Goal: Information Seeking & Learning: Find specific fact

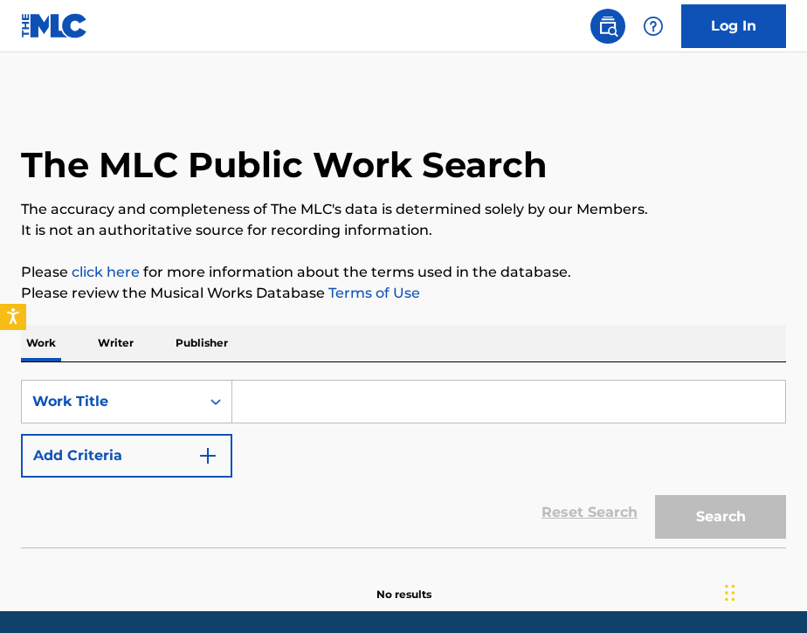
click at [314, 413] on input "Search Form" at bounding box center [508, 402] width 553 height 42
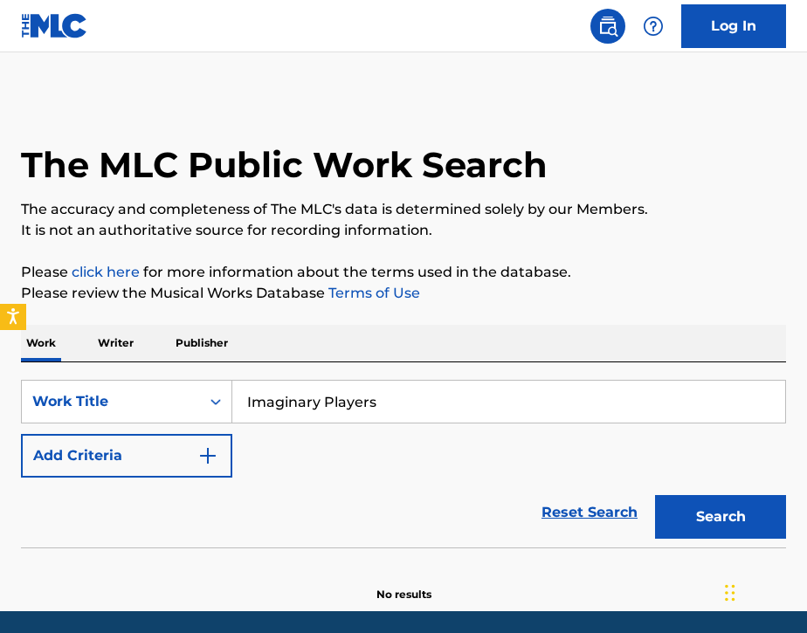
click at [429, 343] on div "Work Writer Publisher" at bounding box center [403, 343] width 765 height 37
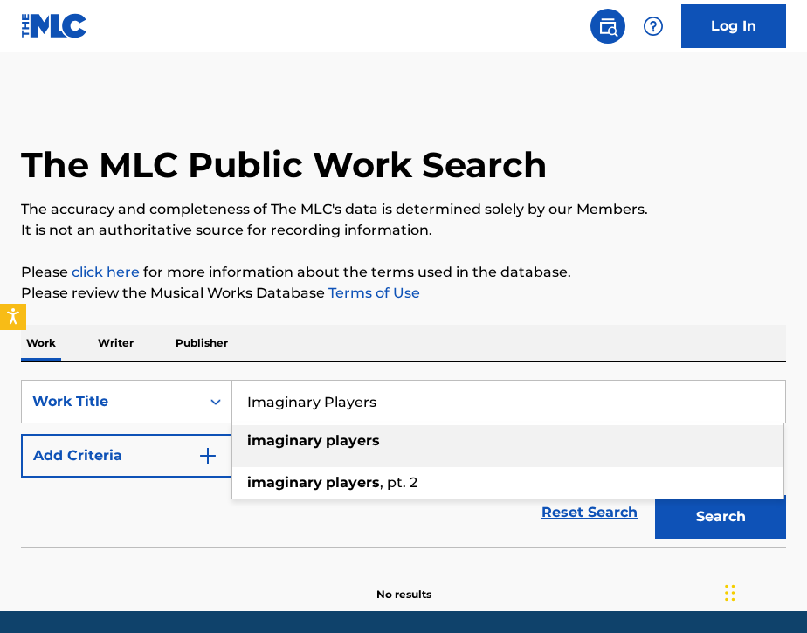
click at [420, 394] on input "Imaginary Players" at bounding box center [508, 402] width 553 height 42
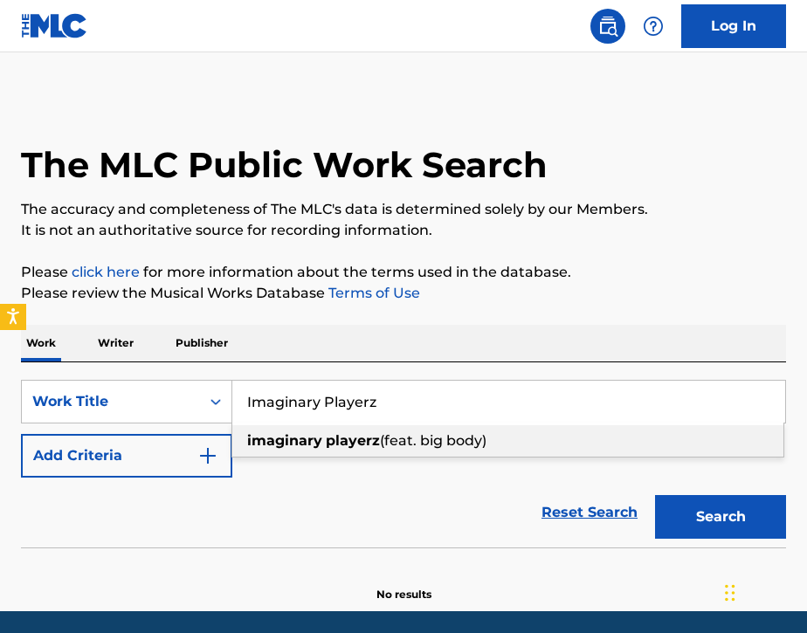
type input "Imaginary Playerz"
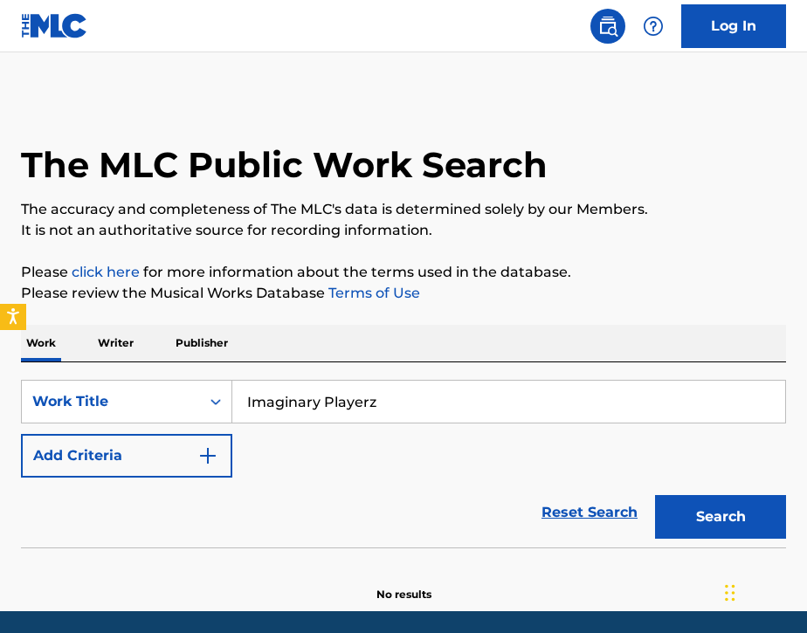
click at [425, 325] on div "Work Writer Publisher" at bounding box center [403, 343] width 765 height 37
click at [148, 456] on button "Add Criteria" at bounding box center [126, 456] width 211 height 44
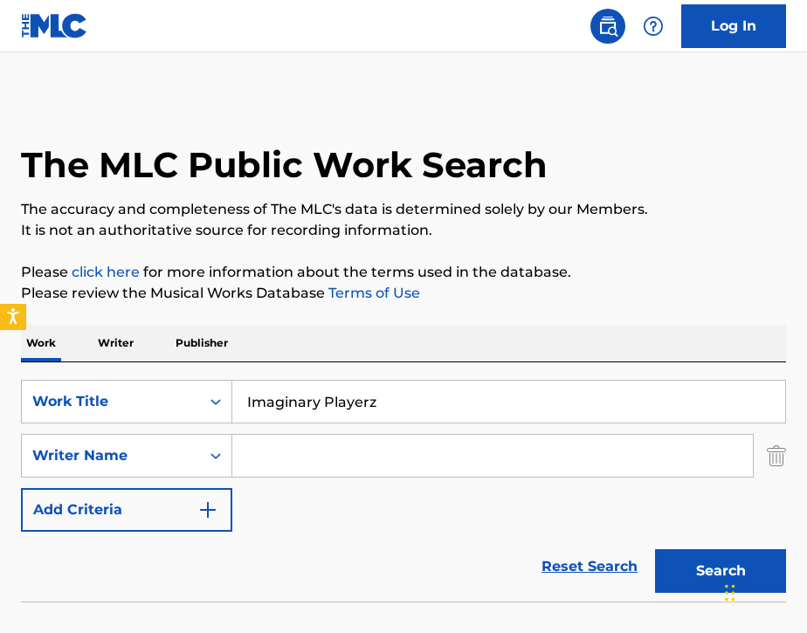
click at [332, 452] on input "Search Form" at bounding box center [492, 456] width 521 height 42
click at [686, 586] on button "Search" at bounding box center [720, 571] width 131 height 44
click at [375, 461] on input "Search Form" at bounding box center [492, 456] width 521 height 42
type input "Belcalis"
click at [364, 497] on div "SearchWithCriteria01715f07-42c0-49d7-a51c-c327d345de70 Work Title Imaginary Pla…" at bounding box center [403, 456] width 765 height 152
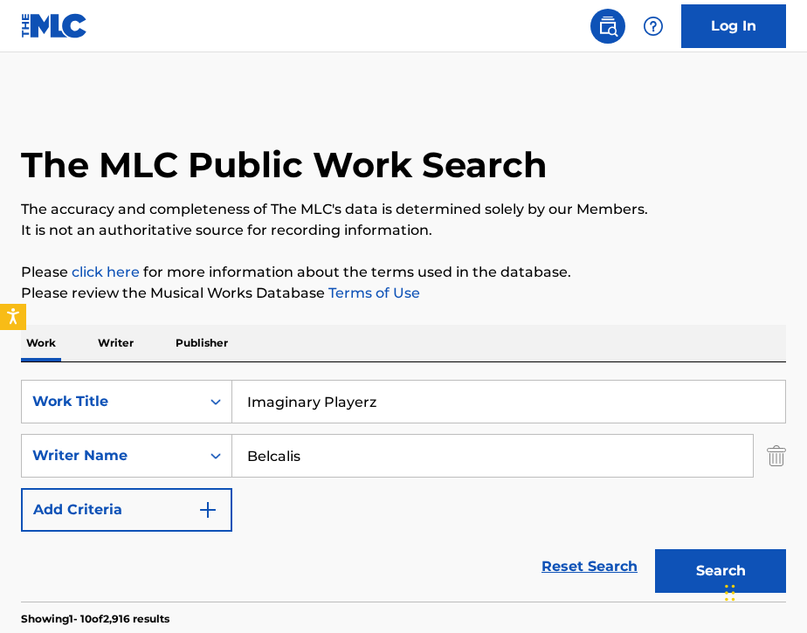
click at [669, 564] on button "Search" at bounding box center [720, 571] width 131 height 44
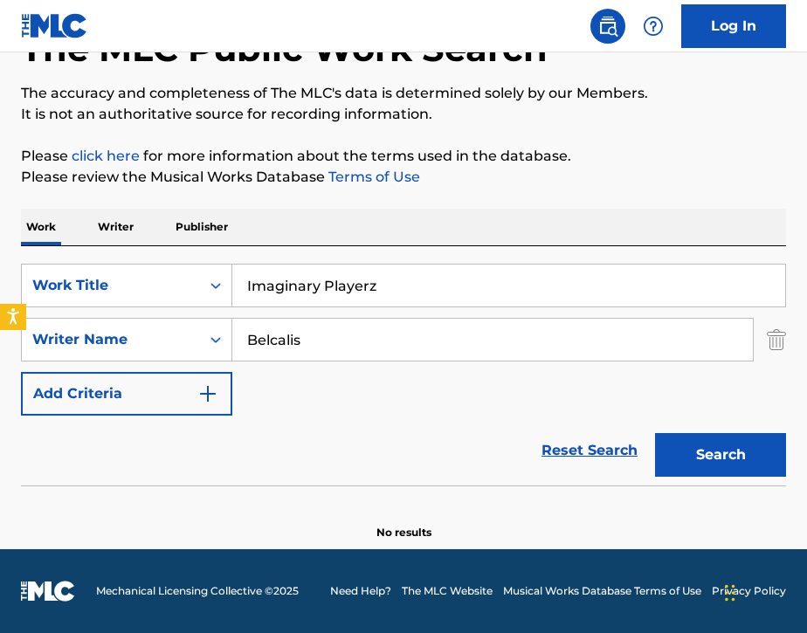
scroll to position [116, 0]
click at [429, 286] on input "Imaginary Playerz" at bounding box center [508, 286] width 553 height 42
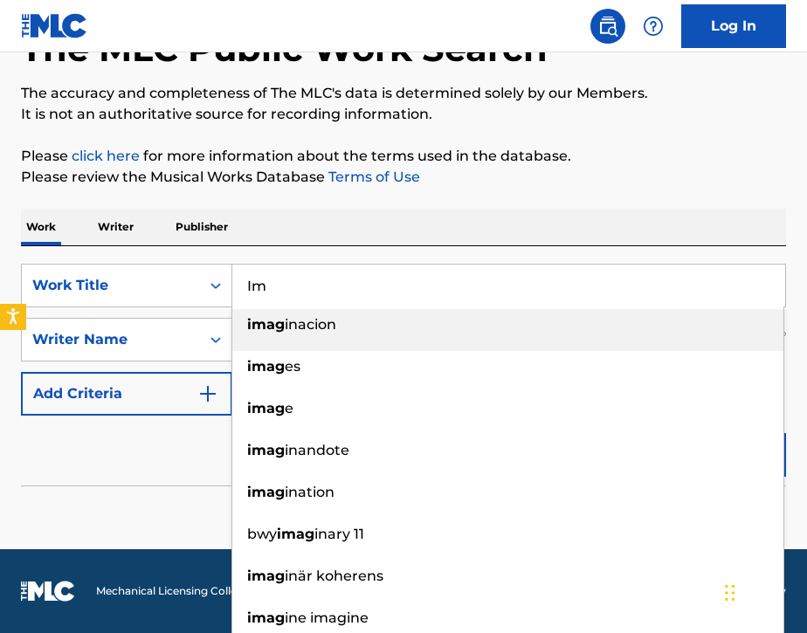
type input "I"
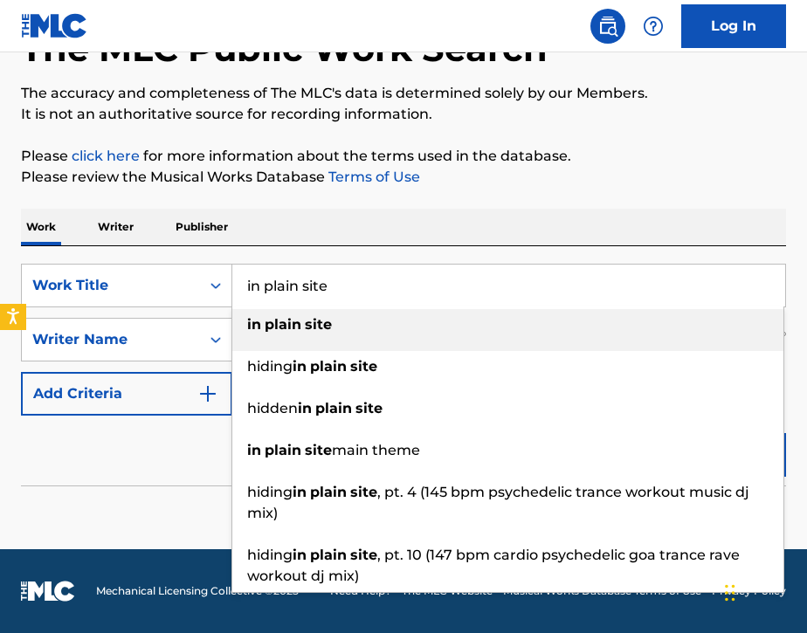
click at [436, 219] on div "Work Writer Publisher" at bounding box center [403, 227] width 765 height 37
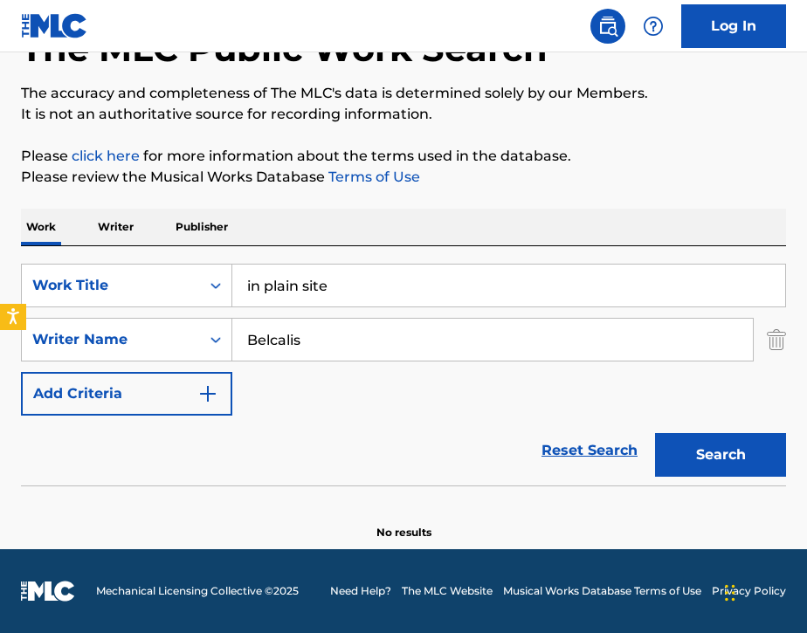
click at [369, 300] on input "in plain site" at bounding box center [508, 286] width 553 height 42
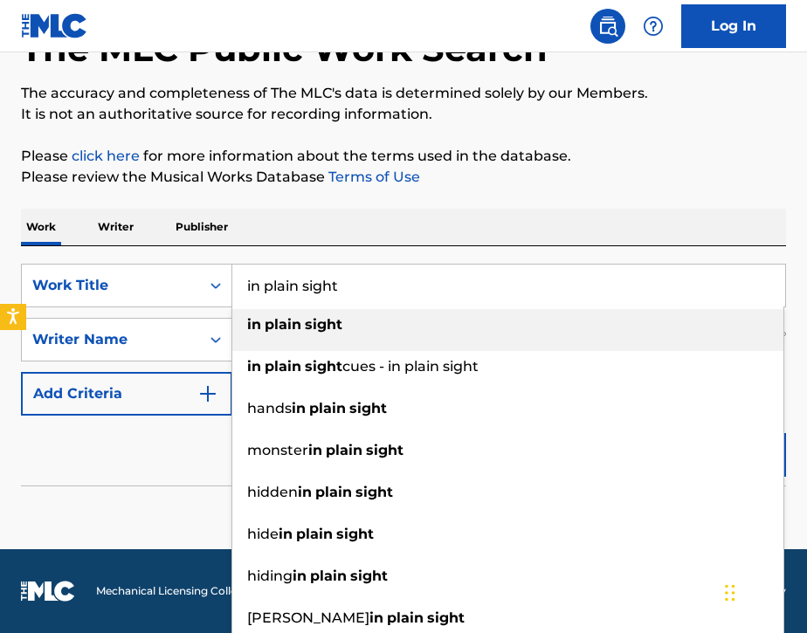
type input "in plain sight"
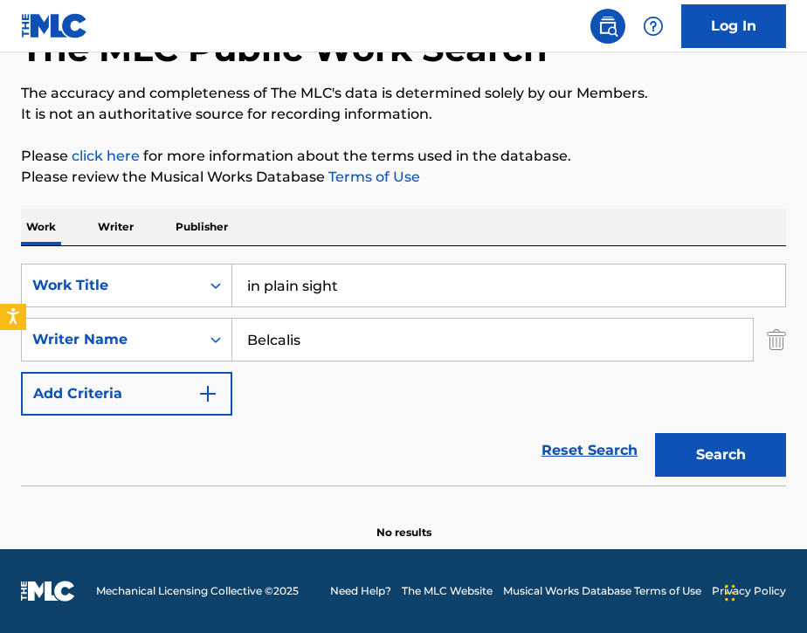
click at [351, 224] on div "Work Writer Publisher" at bounding box center [403, 227] width 765 height 37
click at [334, 356] on input "Belcalis" at bounding box center [492, 340] width 521 height 42
type input "B"
type input "[PERSON_NAME]"
click at [688, 448] on button "Search" at bounding box center [720, 455] width 131 height 44
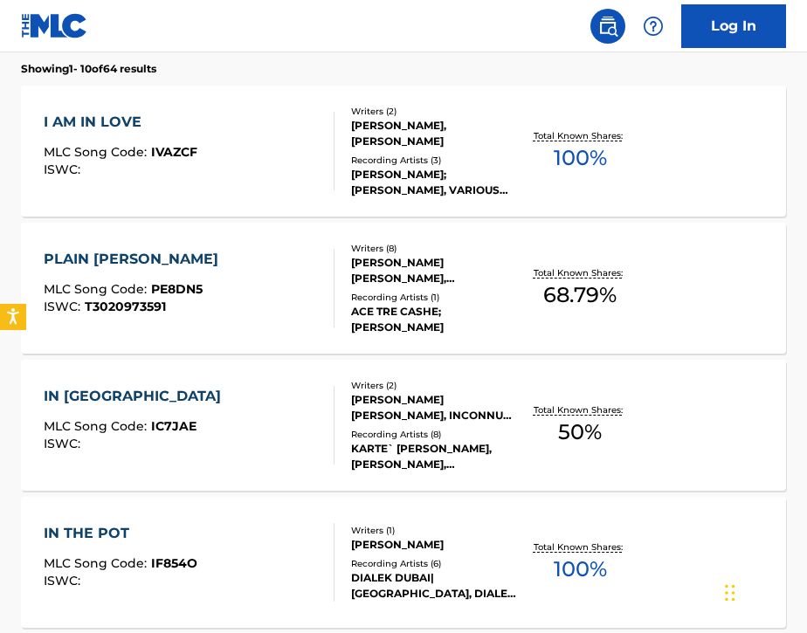
scroll to position [546, 0]
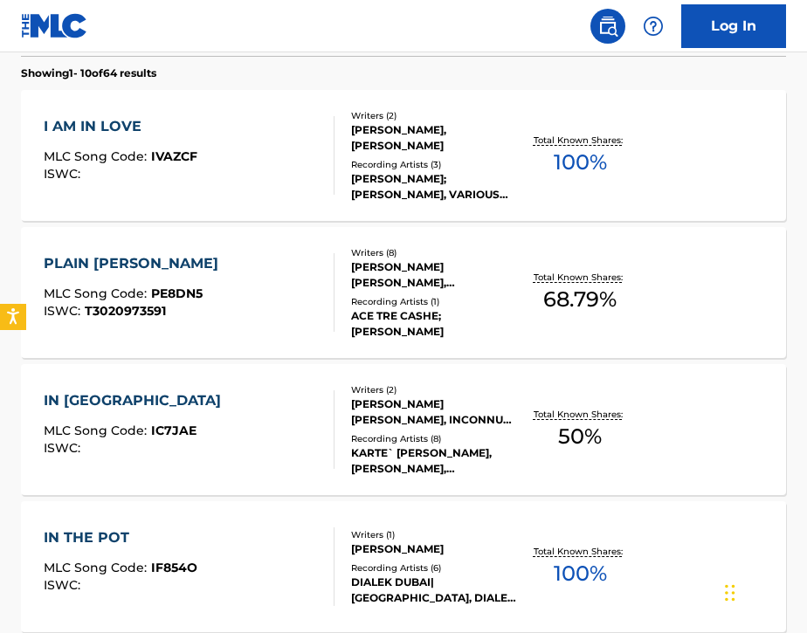
click at [293, 181] on div "I AM IN LOVE MLC Song Code : IVAZCF ISWC :" at bounding box center [189, 155] width 291 height 79
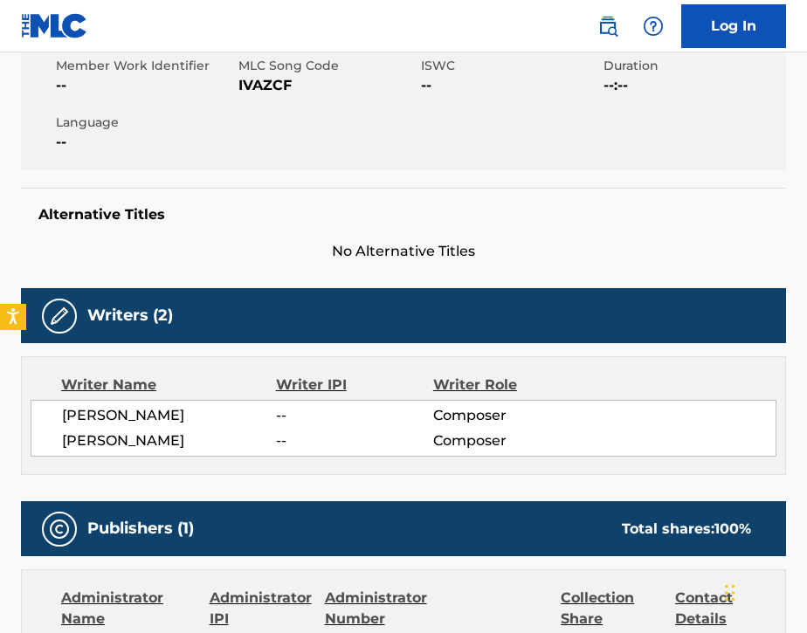
scroll to position [323, 0]
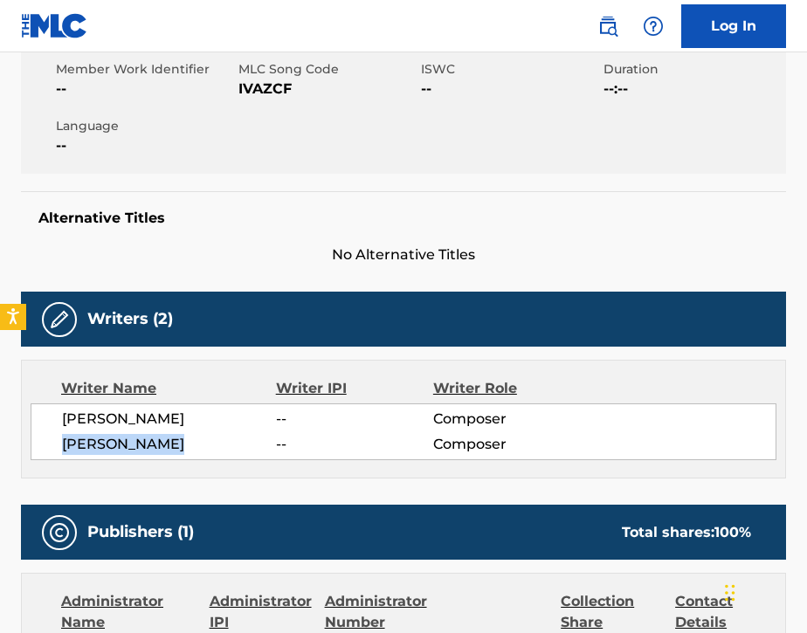
drag, startPoint x: 53, startPoint y: 442, endPoint x: 195, endPoint y: 449, distance: 141.7
click at [195, 449] on div "[PERSON_NAME] -- Composer [PERSON_NAME] -- Composer" at bounding box center [404, 432] width 746 height 57
click at [134, 453] on span "[PERSON_NAME]" at bounding box center [169, 444] width 214 height 21
drag, startPoint x: 295, startPoint y: 445, endPoint x: 264, endPoint y: 444, distance: 31.5
click at [264, 444] on div "[PERSON_NAME] -- Composer" at bounding box center [419, 444] width 714 height 21
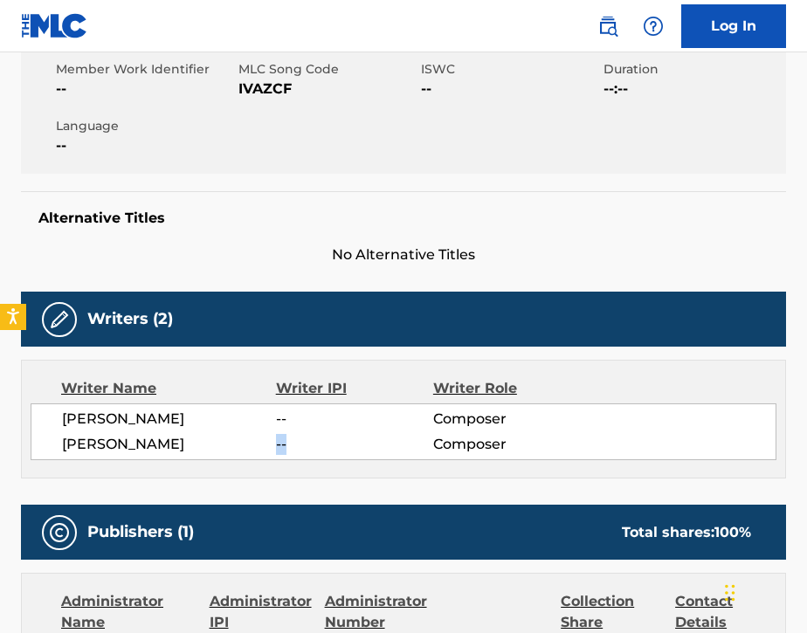
click at [264, 444] on span "[PERSON_NAME]" at bounding box center [169, 444] width 214 height 21
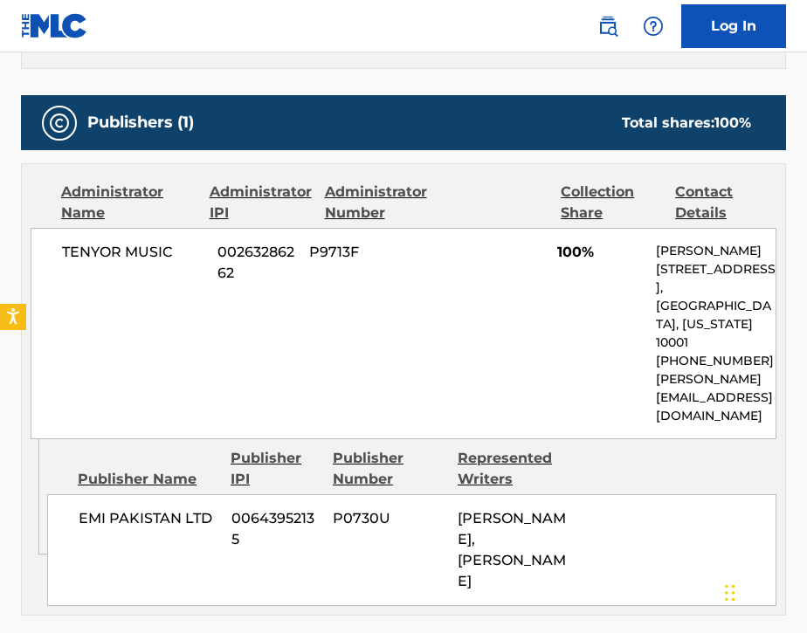
scroll to position [727, 0]
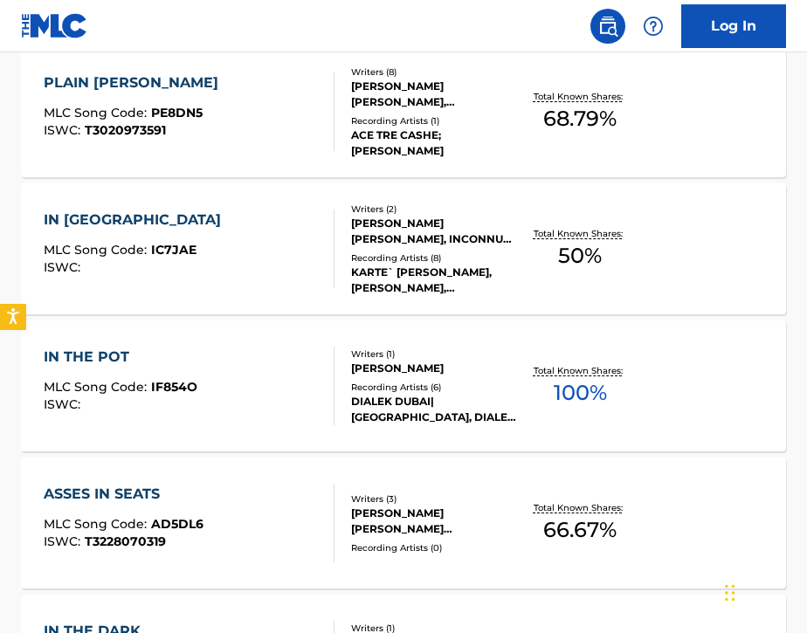
scroll to position [546, 0]
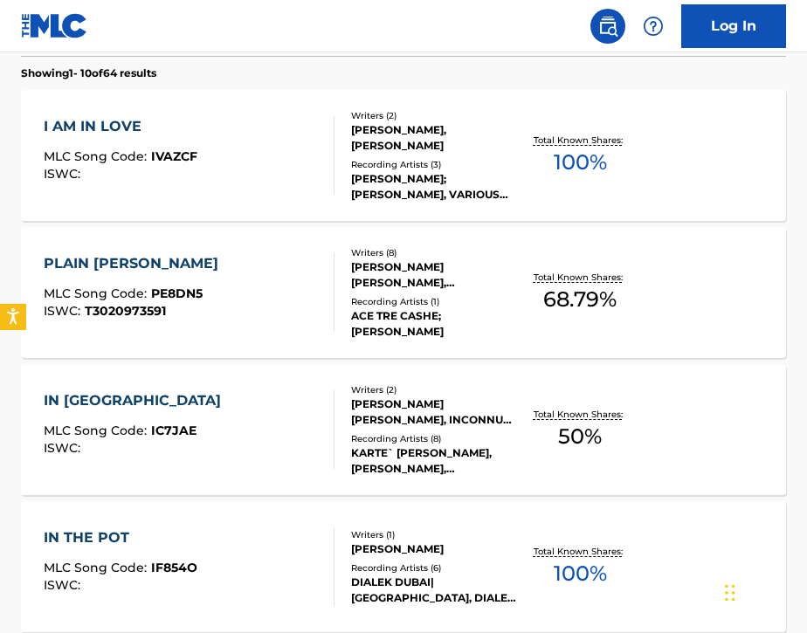
click at [249, 442] on div "IN ME MLC Song Code : IC7JAE ISWC :" at bounding box center [189, 429] width 291 height 79
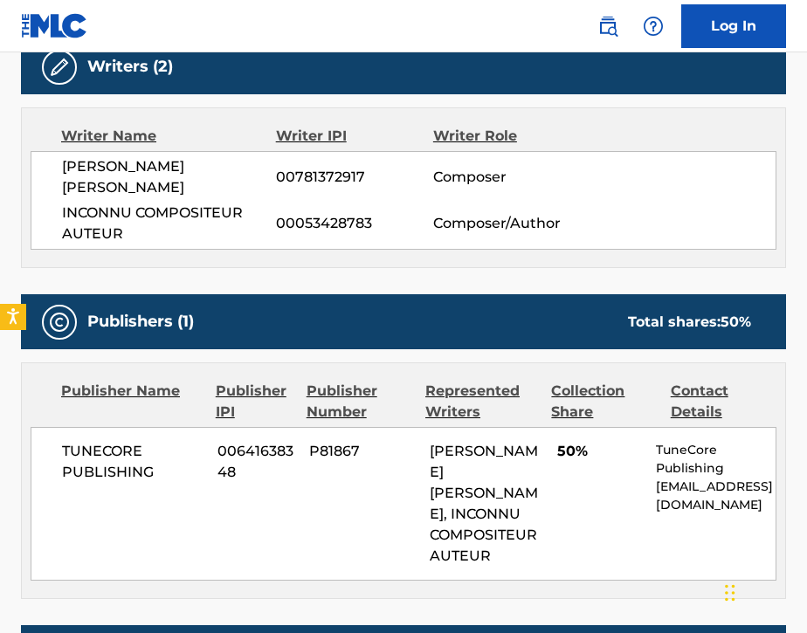
scroll to position [569, 0]
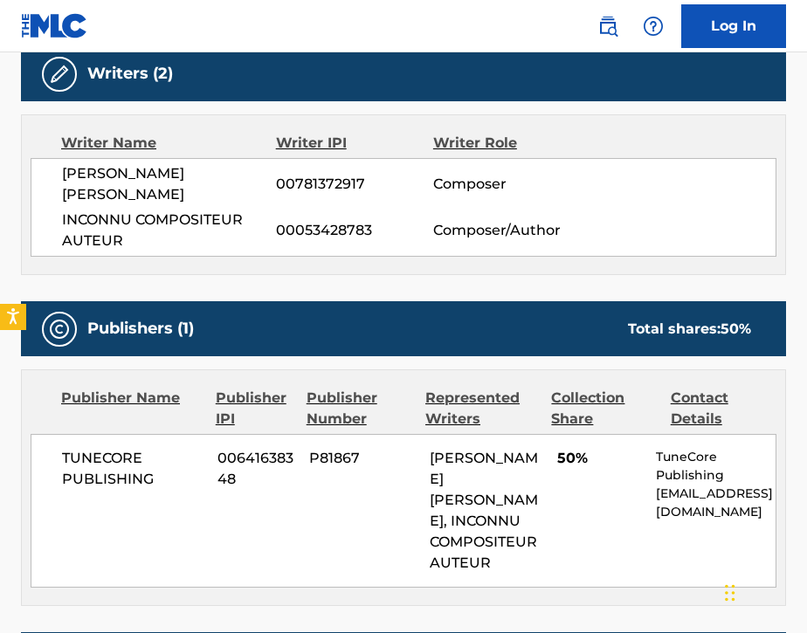
click at [608, 31] on img at bounding box center [607, 26] width 21 height 21
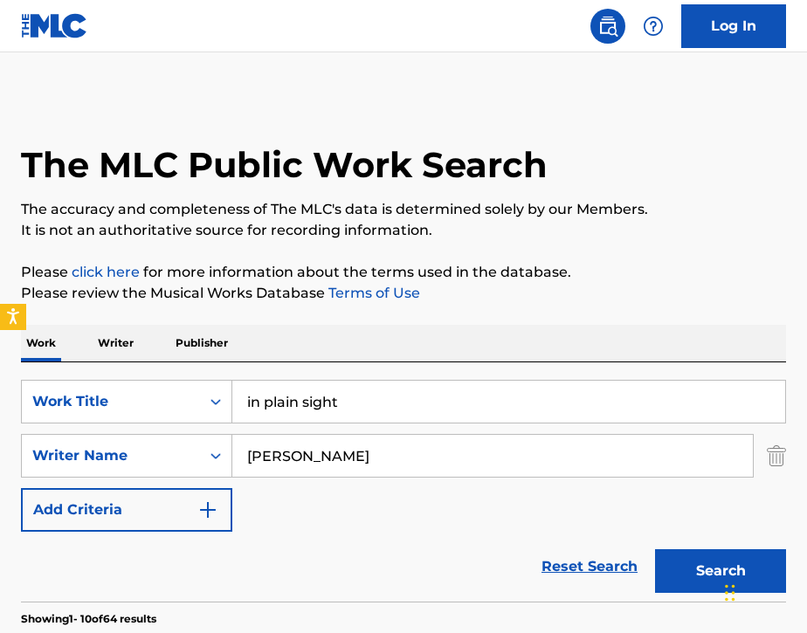
click at [359, 395] on input "in plain sight" at bounding box center [508, 402] width 553 height 42
type input "i"
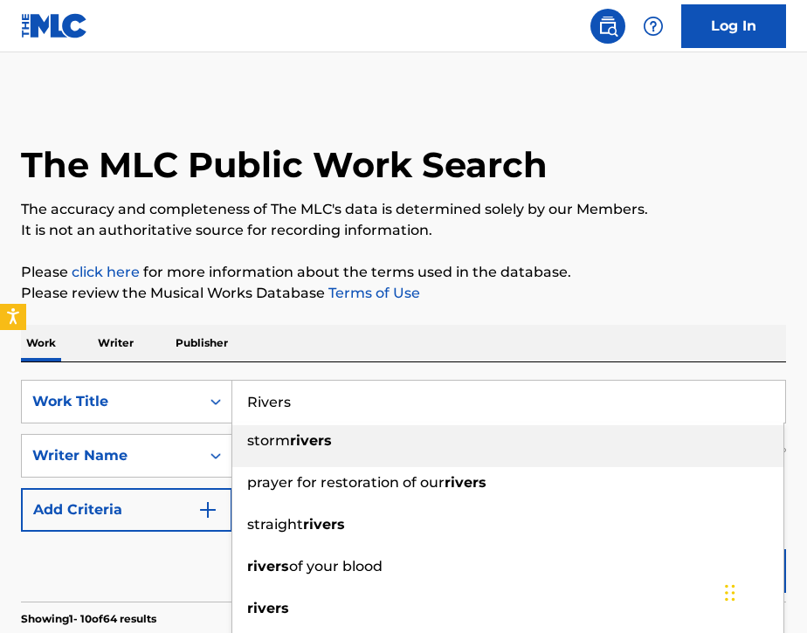
type input "Rivers"
click at [366, 293] on link "Terms of Use" at bounding box center [372, 293] width 95 height 17
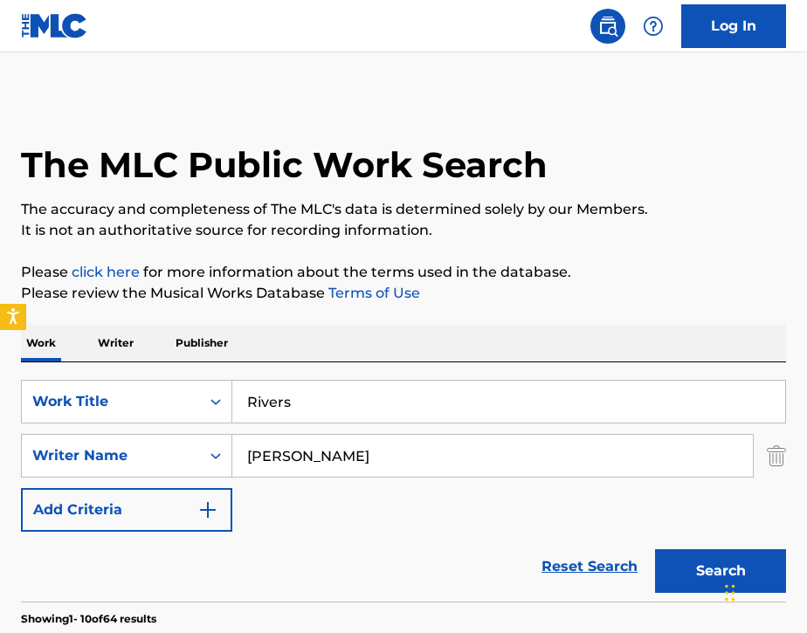
click at [307, 463] on input "[PERSON_NAME]" at bounding box center [492, 456] width 521 height 42
type input "K"
paste input "[PERSON_NAME] $ign"
click at [671, 566] on button "Search" at bounding box center [720, 571] width 131 height 44
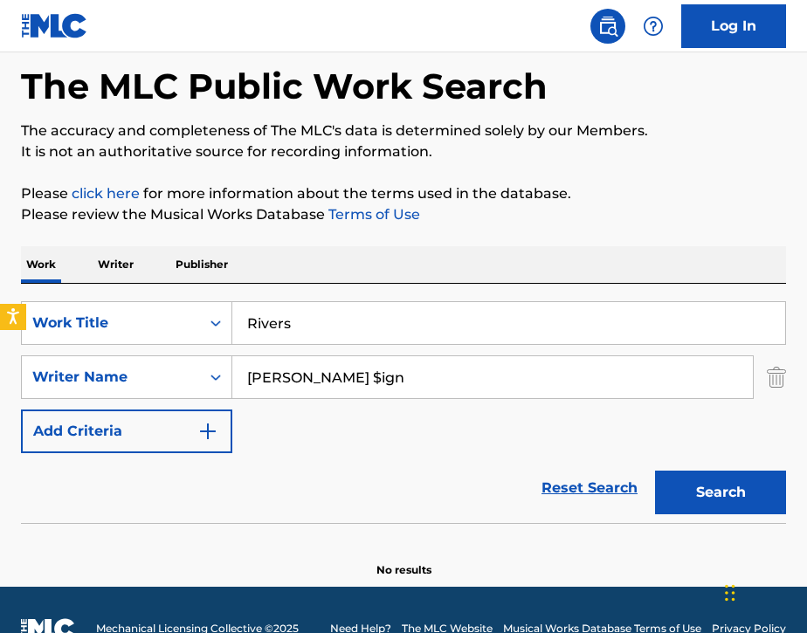
scroll to position [94, 0]
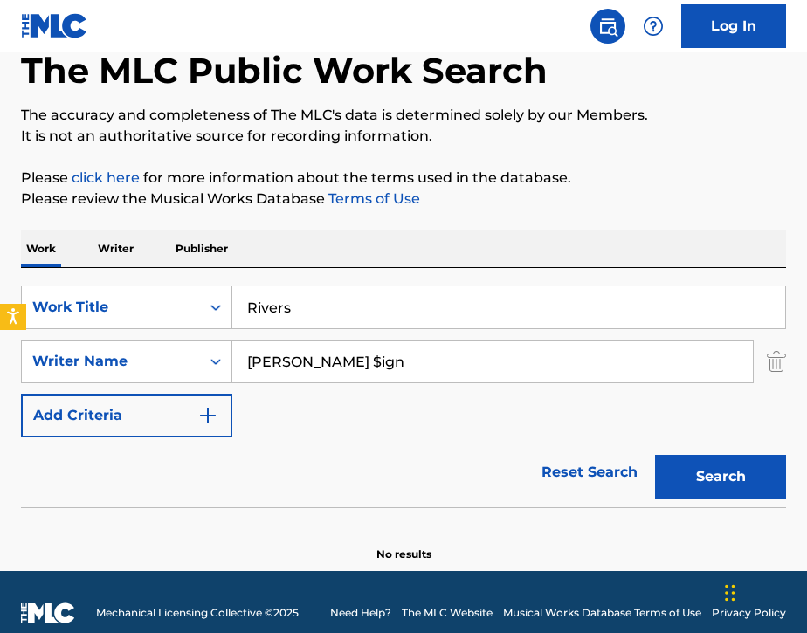
click at [413, 376] on input "[PERSON_NAME] $ign" at bounding box center [492, 362] width 521 height 42
type input "[PERSON_NAME]"
click at [680, 477] on button "Search" at bounding box center [720, 477] width 131 height 44
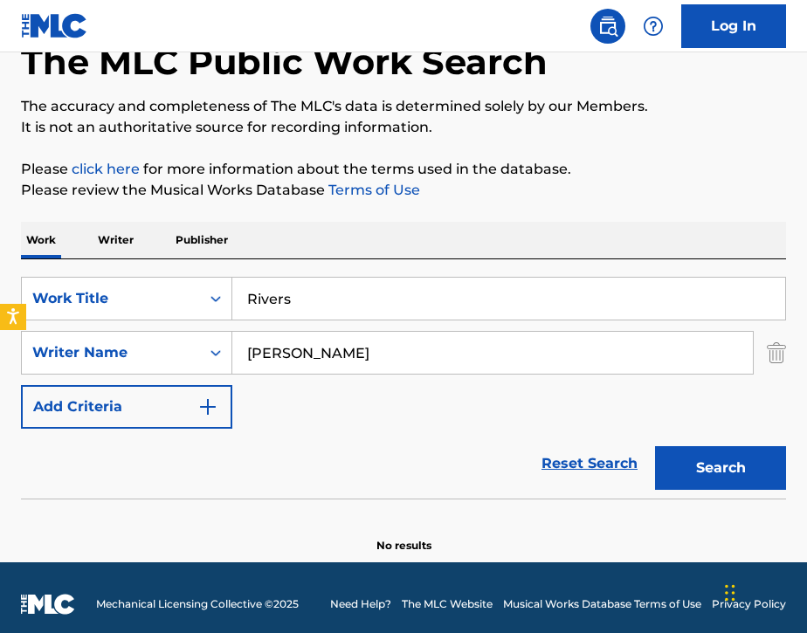
scroll to position [104, 0]
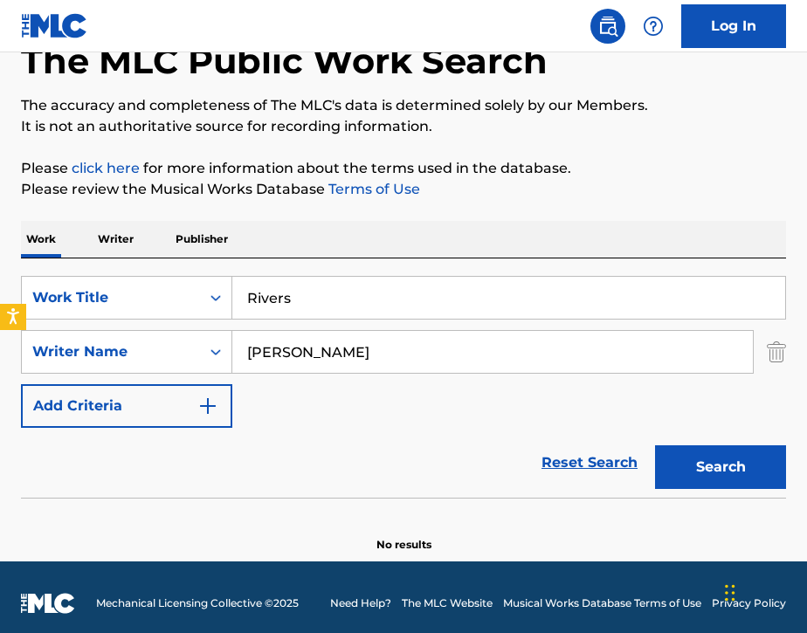
click at [409, 364] on input "[PERSON_NAME]" at bounding box center [492, 352] width 521 height 42
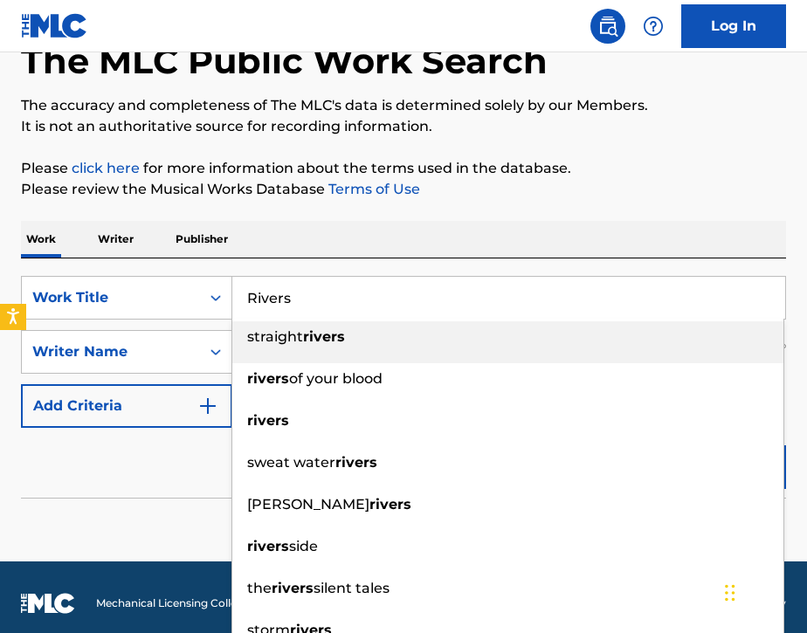
click at [371, 281] on input "Rivers" at bounding box center [508, 298] width 553 height 42
click at [335, 293] on input "Rivers" at bounding box center [508, 298] width 553 height 42
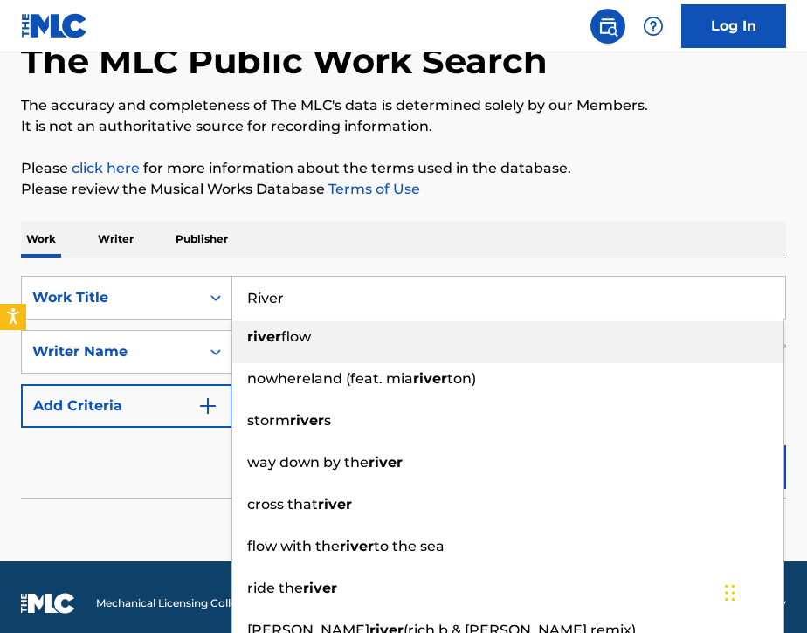
type input "River"
click at [372, 233] on div "Work Writer Publisher" at bounding box center [403, 239] width 765 height 37
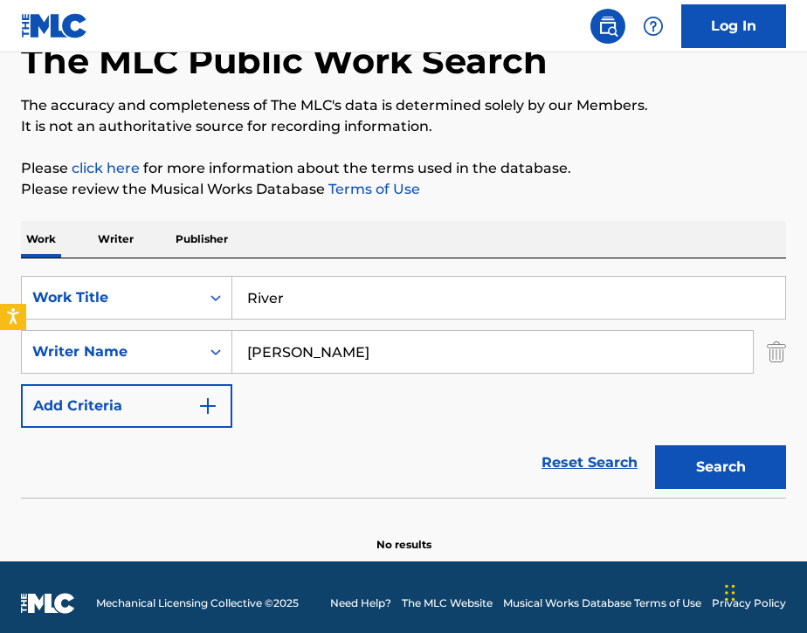
click at [712, 489] on div "Search" at bounding box center [716, 463] width 140 height 70
click at [700, 460] on button "Search" at bounding box center [720, 467] width 131 height 44
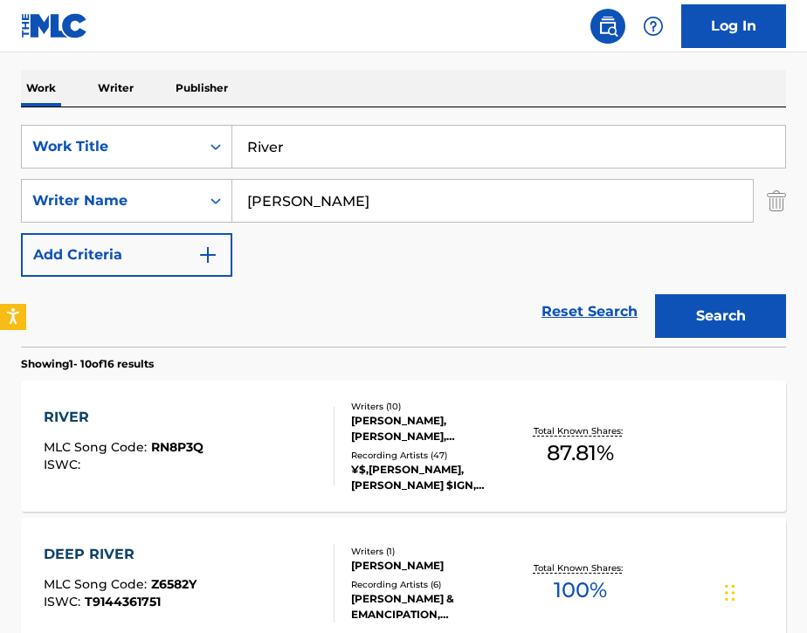
scroll to position [260, 0]
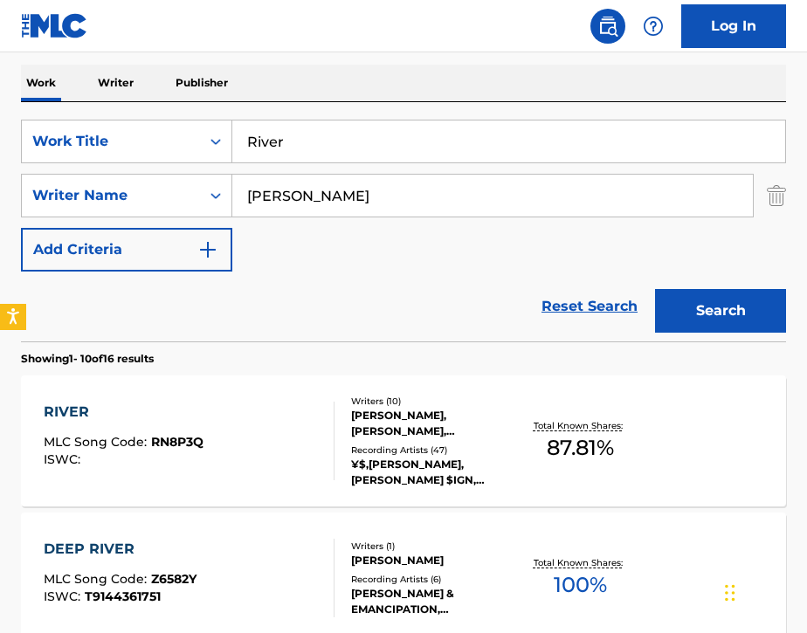
click at [293, 447] on div "RIVER MLC Song Code : RN8P3Q ISWC :" at bounding box center [189, 441] width 291 height 79
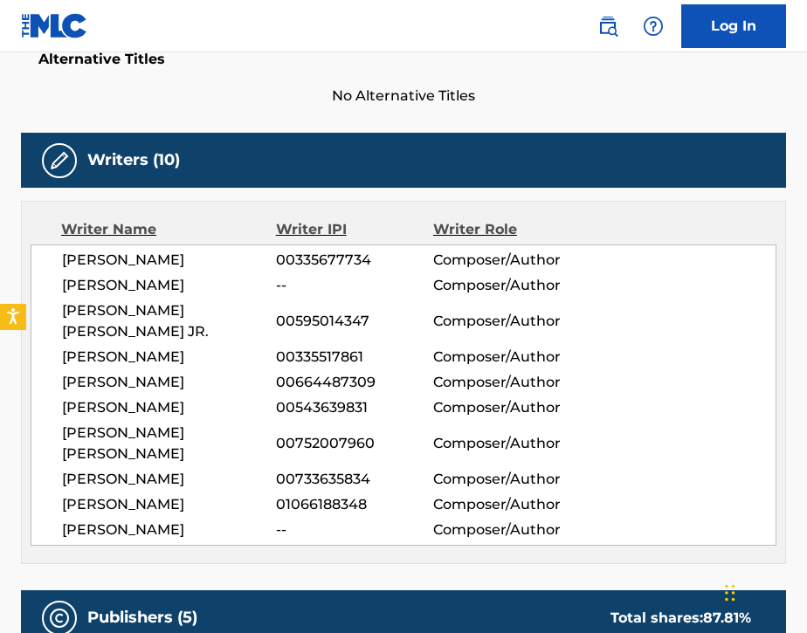
scroll to position [525, 0]
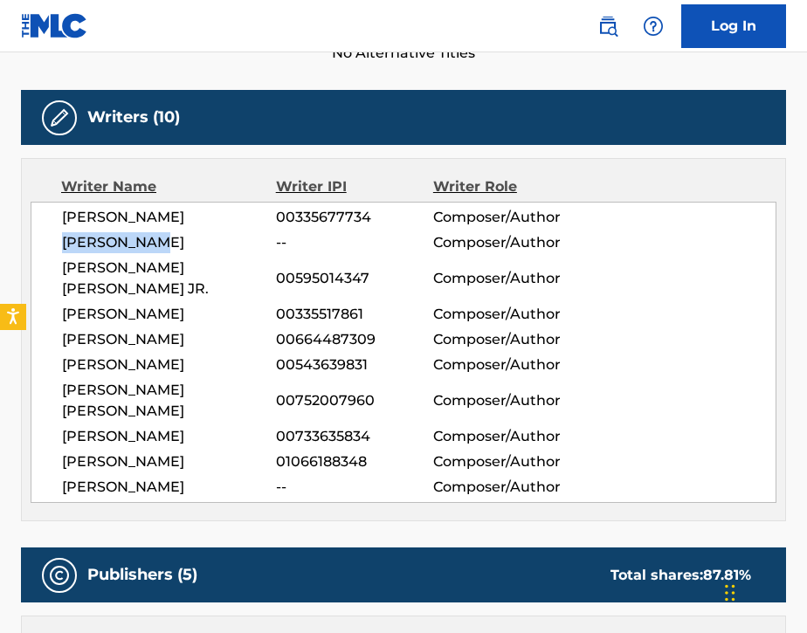
drag, startPoint x: 63, startPoint y: 243, endPoint x: 169, endPoint y: 238, distance: 105.8
click at [169, 238] on span "[PERSON_NAME]" at bounding box center [169, 242] width 214 height 21
click at [298, 242] on span "--" at bounding box center [354, 242] width 157 height 21
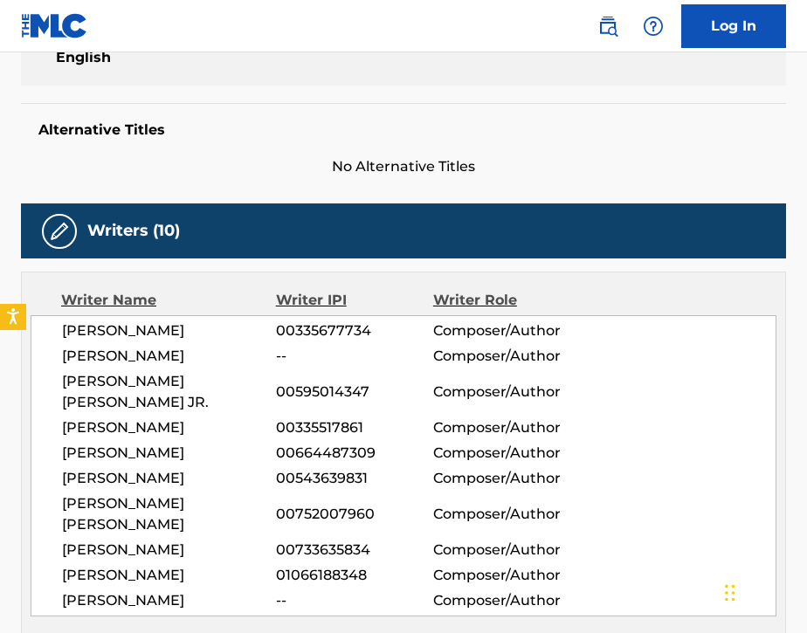
scroll to position [411, 0]
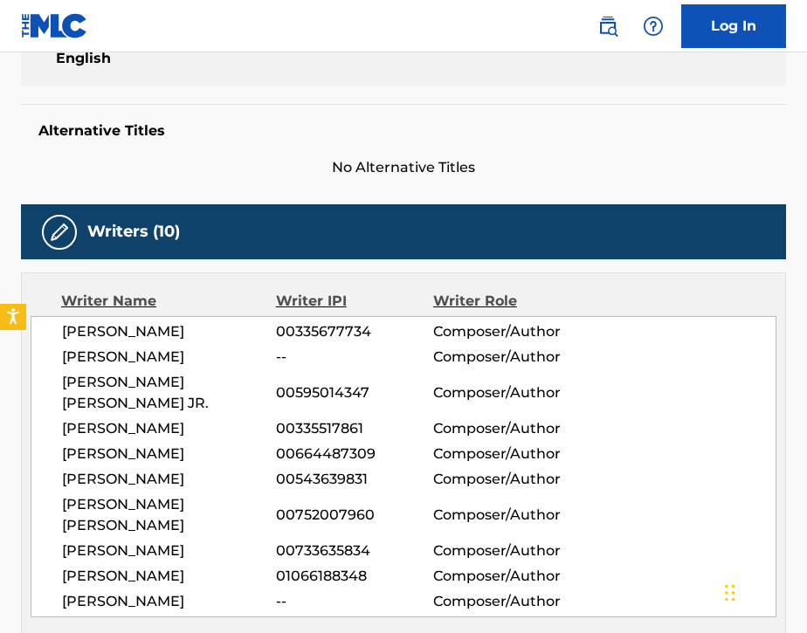
click at [97, 356] on span "[PERSON_NAME]" at bounding box center [169, 357] width 214 height 21
click at [604, 12] on link at bounding box center [607, 26] width 35 height 35
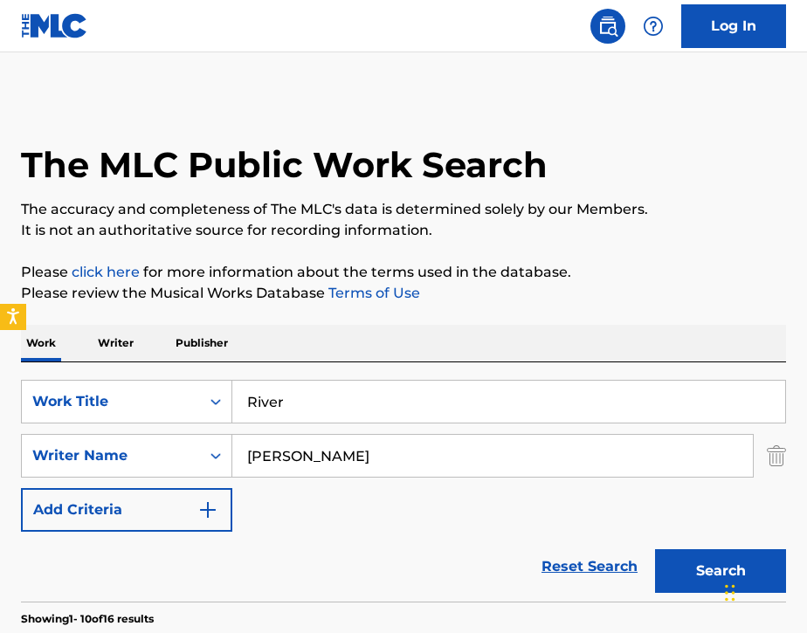
click at [776, 469] on img "Search Form" at bounding box center [776, 456] width 19 height 44
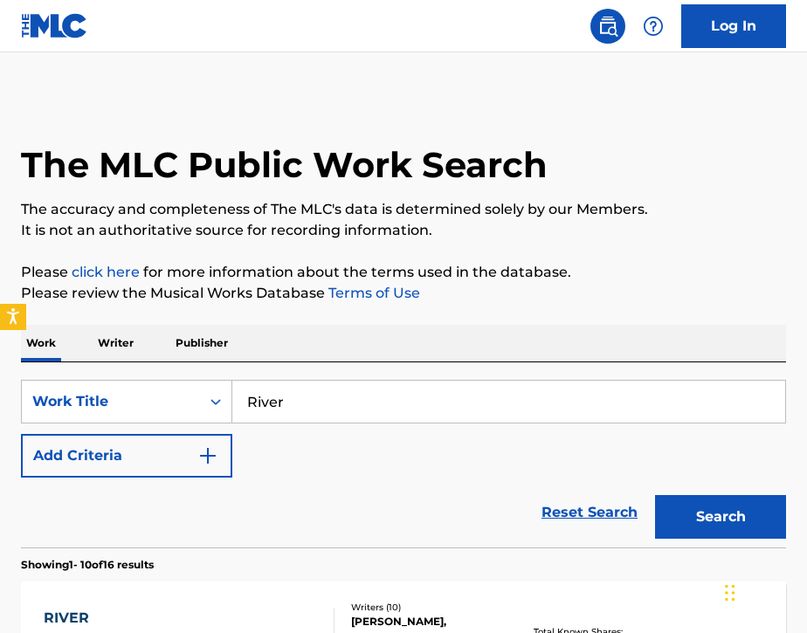
click at [374, 407] on input "River" at bounding box center [508, 402] width 553 height 42
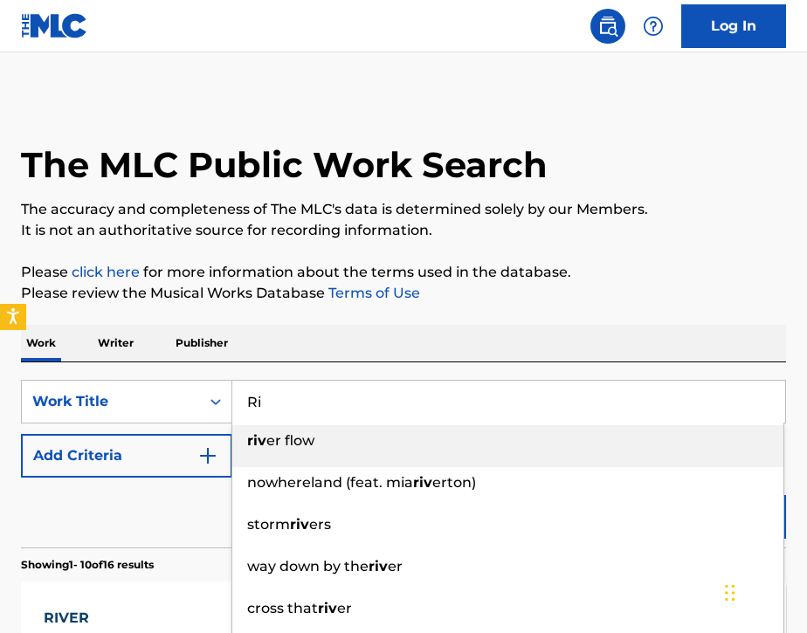
type input "R"
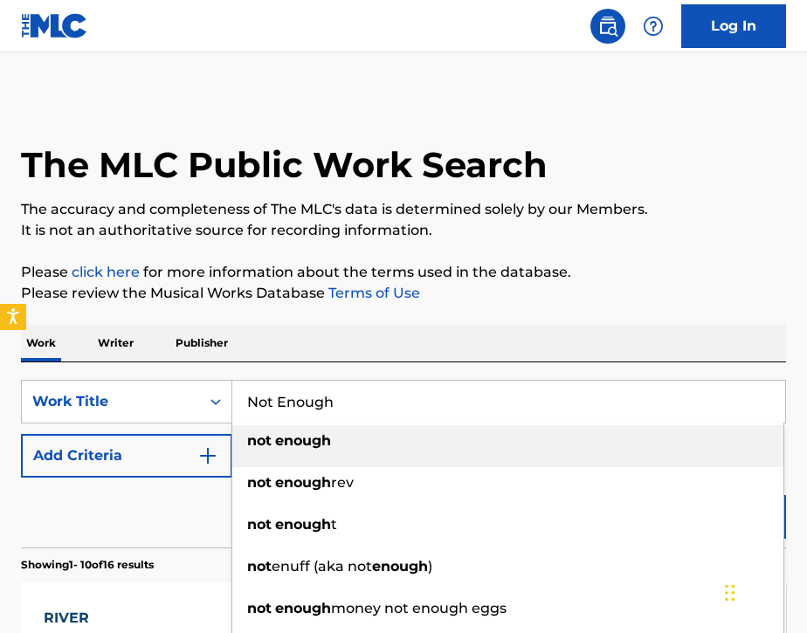
type input "Not Enough"
click at [404, 353] on div "Work Writer Publisher" at bounding box center [403, 343] width 765 height 37
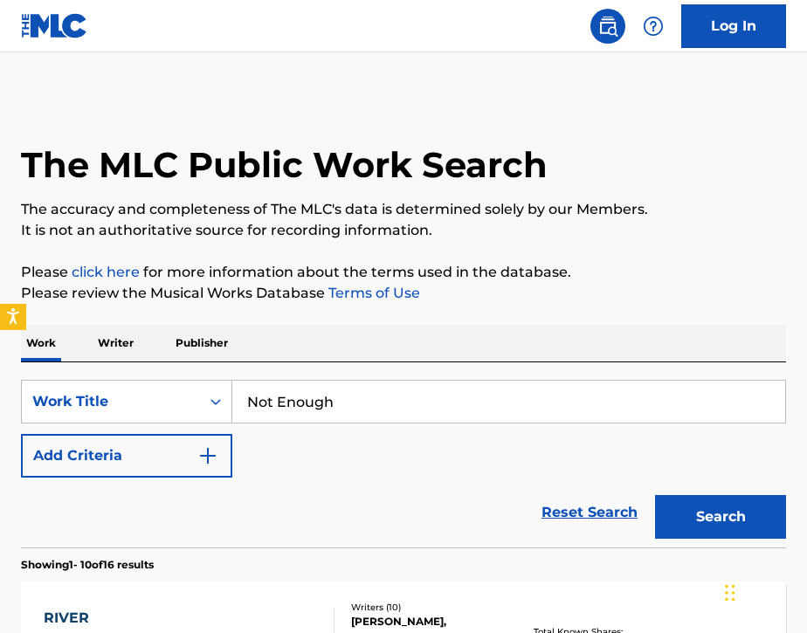
click at [171, 459] on button "Add Criteria" at bounding box center [126, 456] width 211 height 44
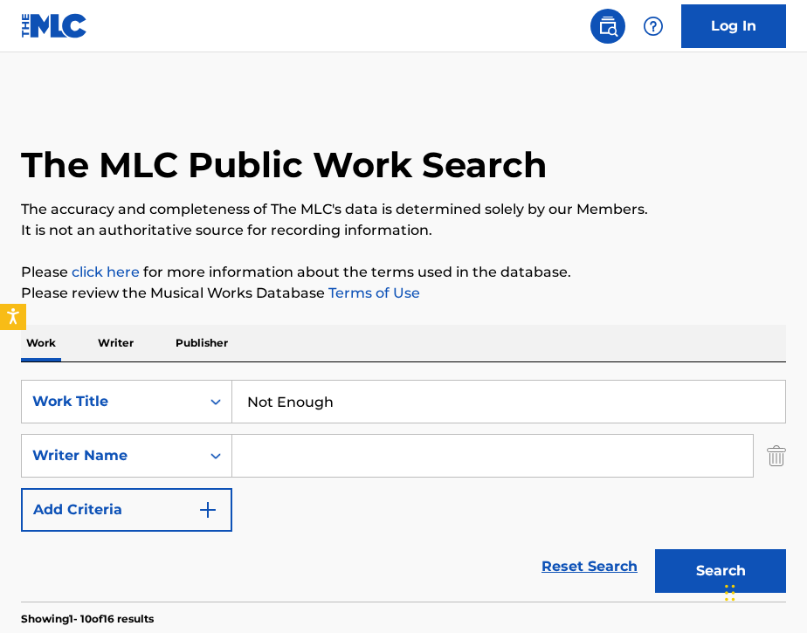
click at [292, 462] on input "Search Form" at bounding box center [492, 456] width 521 height 42
type input "[PERSON_NAME]"
click at [690, 573] on button "Search" at bounding box center [720, 571] width 131 height 44
click at [475, 394] on input "Not Enough" at bounding box center [508, 402] width 553 height 42
type input "N"
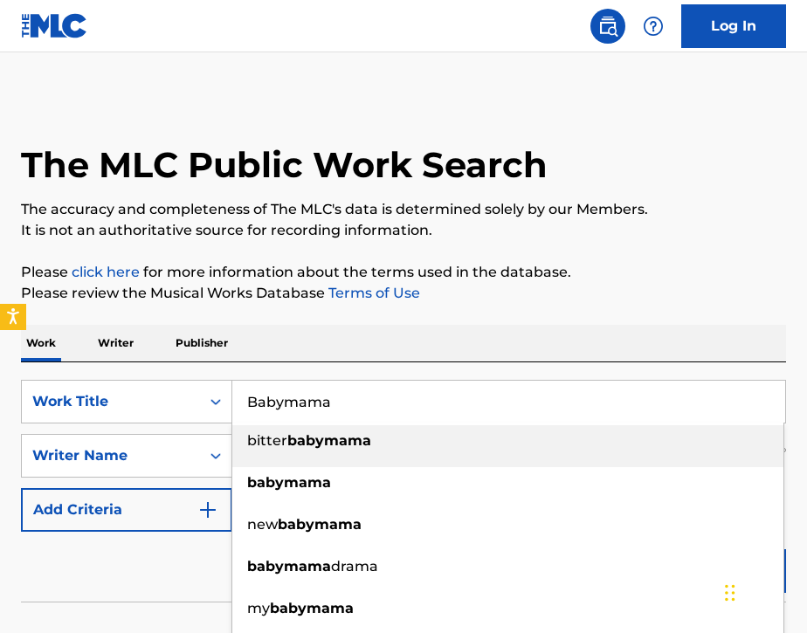
type input "Babymama"
click at [607, 304] on div "The MLC Public Work Search The accuracy and completeness of The MLC's data is d…" at bounding box center [403, 376] width 807 height 561
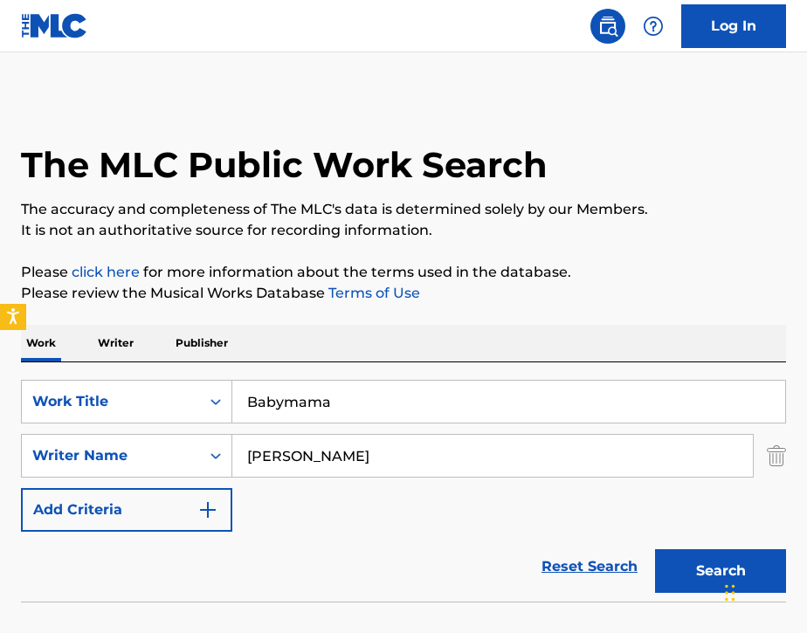
click at [399, 450] on input "[PERSON_NAME]" at bounding box center [492, 456] width 521 height 42
type input "D"
paste input "[PERSON_NAME] $ign"
type input "T"
paste input "Роман"
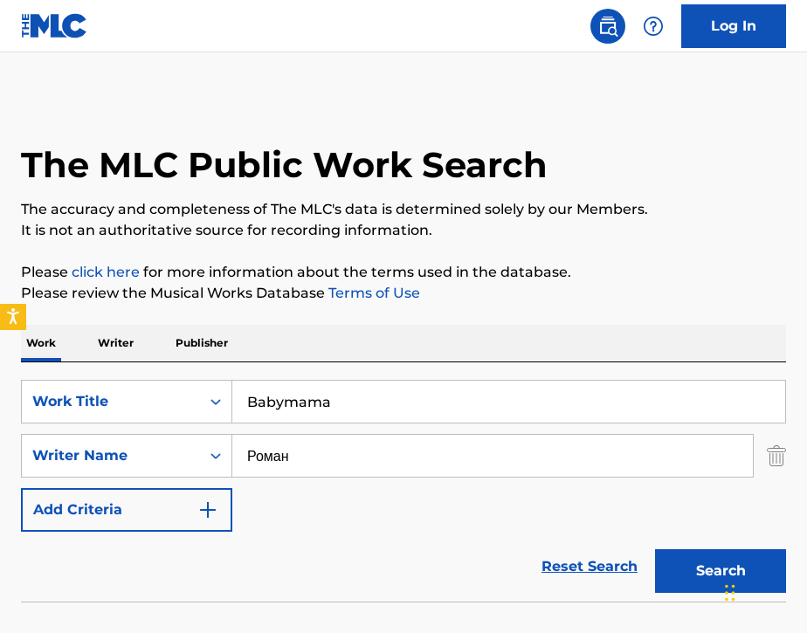
click at [701, 568] on button "Search" at bounding box center [720, 571] width 131 height 44
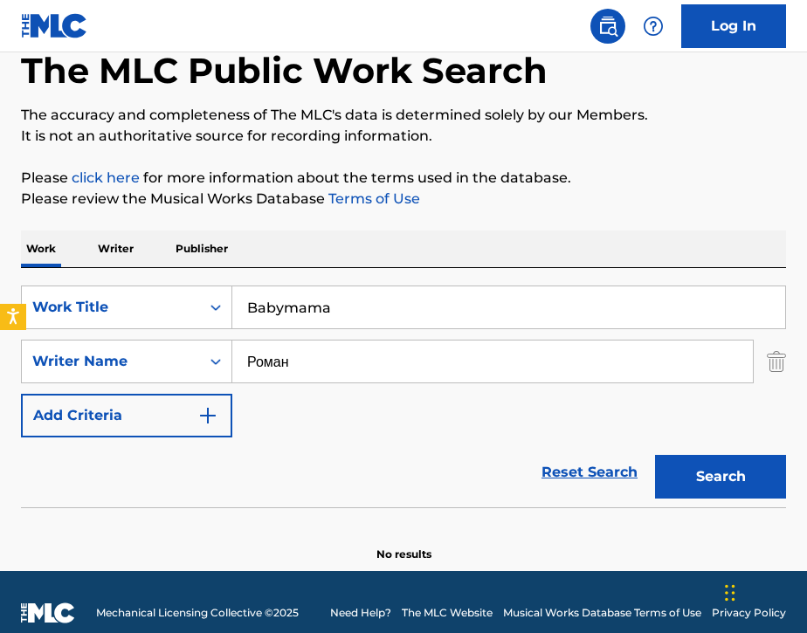
scroll to position [112, 0]
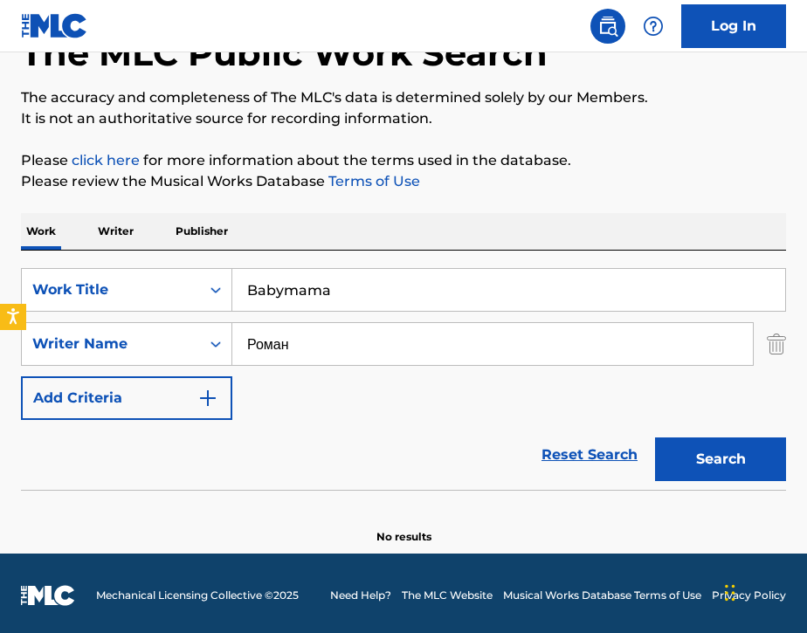
click at [390, 344] on input "Роман" at bounding box center [492, 344] width 521 height 42
type input "Р"
click at [349, 279] on input "Babymama" at bounding box center [508, 290] width 553 height 42
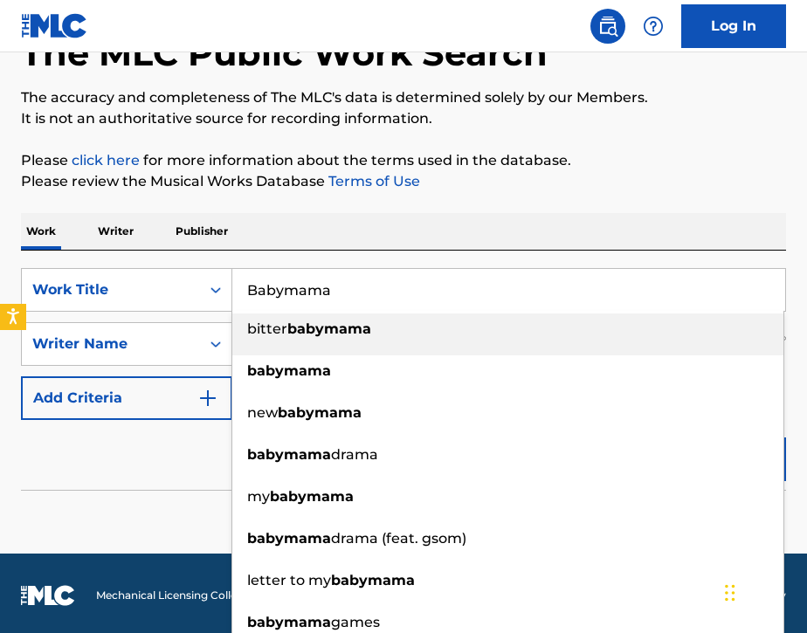
click at [349, 279] on input "Babymama" at bounding box center [508, 290] width 553 height 42
click at [349, 292] on input "Babymama" at bounding box center [508, 290] width 553 height 42
click at [350, 292] on input "Babymama" at bounding box center [508, 290] width 553 height 42
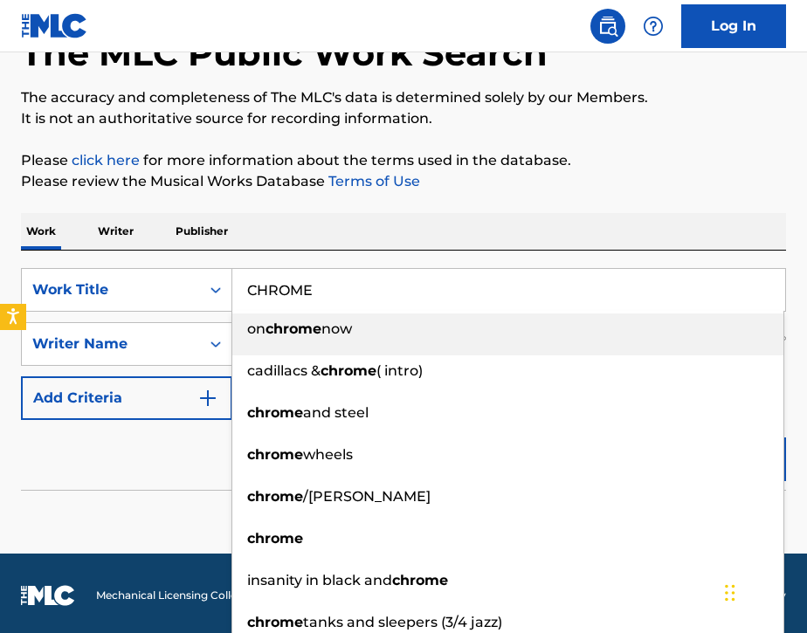
type input "CHROME"
click at [332, 224] on div "Work Writer Publisher" at bounding box center [403, 231] width 765 height 37
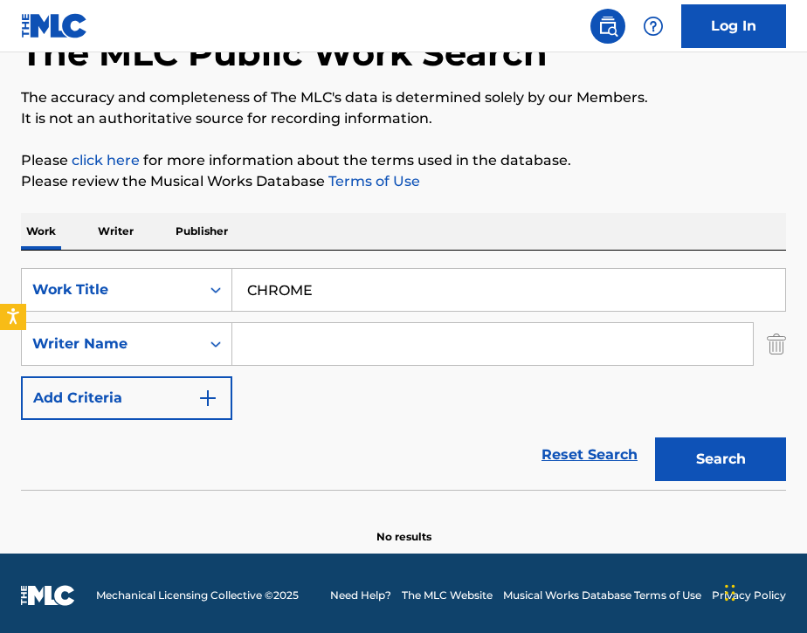
click at [308, 338] on input "Search Form" at bounding box center [492, 344] width 521 height 42
paste input "[PERSON_NAME]"
click at [673, 450] on button "Search" at bounding box center [720, 460] width 131 height 44
click at [494, 352] on input "[PERSON_NAME]" at bounding box center [492, 344] width 521 height 42
click at [694, 469] on button "Search" at bounding box center [720, 460] width 131 height 44
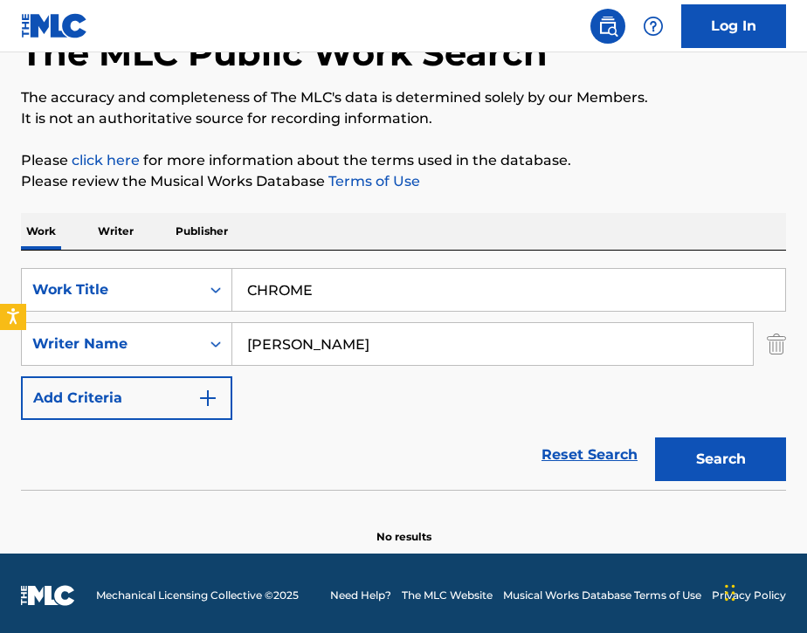
click at [444, 355] on input "[PERSON_NAME]" at bounding box center [492, 344] width 521 height 42
click at [684, 456] on button "Search" at bounding box center [720, 460] width 131 height 44
click at [306, 349] on input "Бареев Азат" at bounding box center [492, 344] width 521 height 42
click at [727, 455] on button "Search" at bounding box center [720, 460] width 131 height 44
click at [397, 362] on input "Азат" at bounding box center [492, 344] width 521 height 42
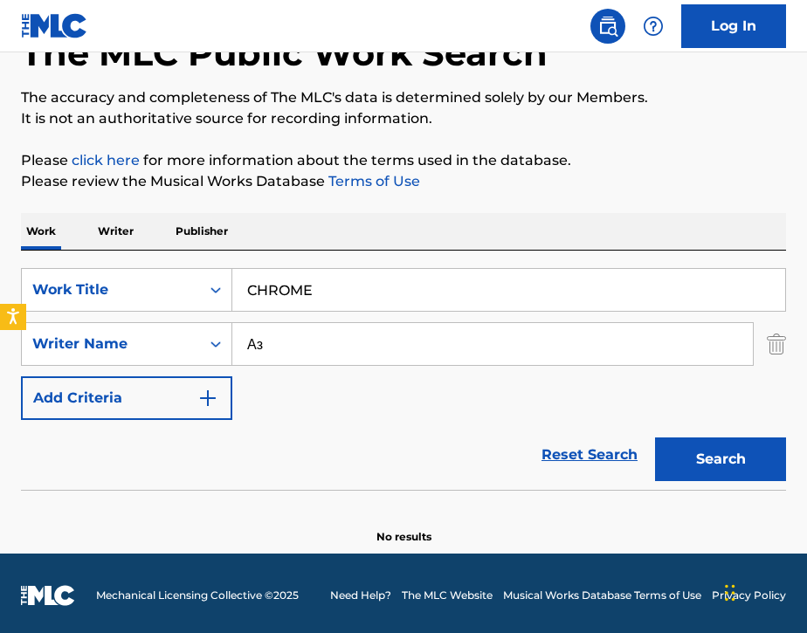
type input "[PERSON_NAME]"
type input "NEWLIGHTCHILD"
click at [697, 462] on button "Search" at bounding box center [720, 460] width 131 height 44
click at [480, 300] on input "CHROME" at bounding box center [508, 290] width 553 height 42
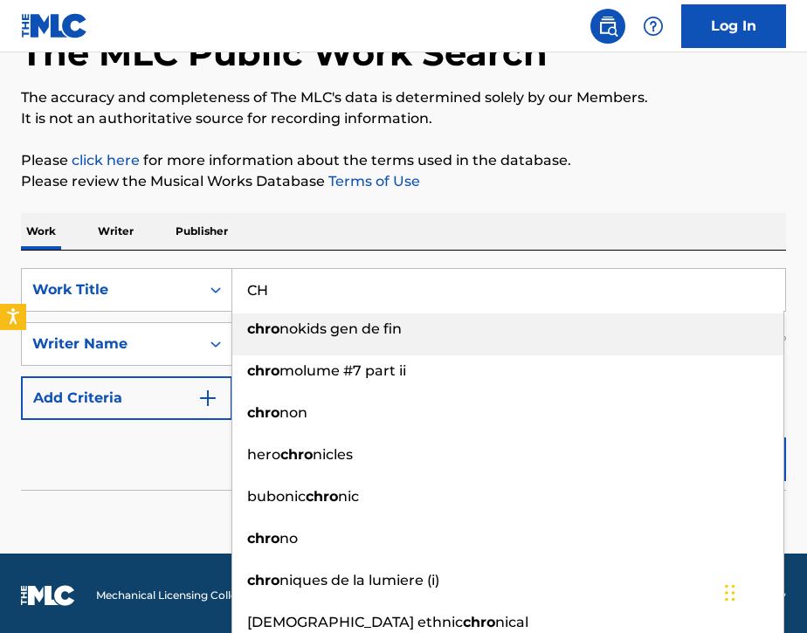
type input "C"
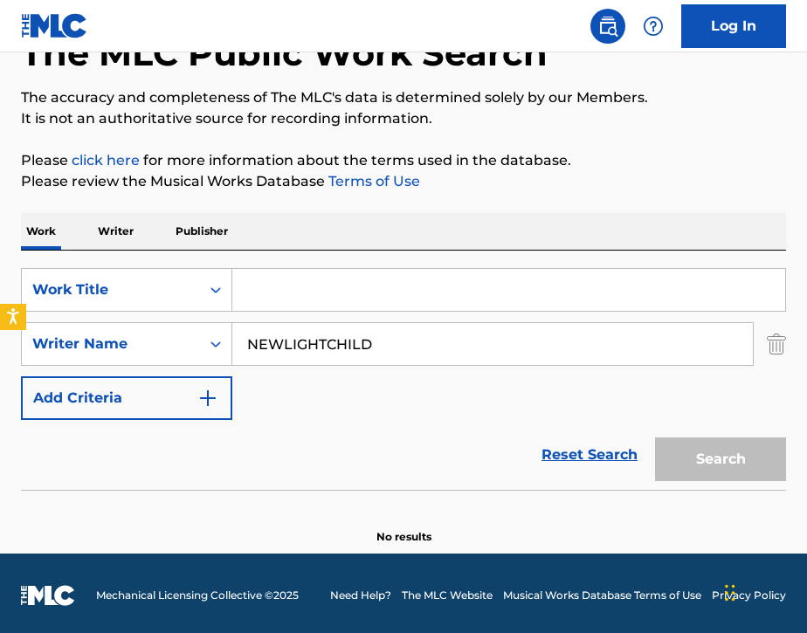
paste input "+ вайбик (+ vibe)"
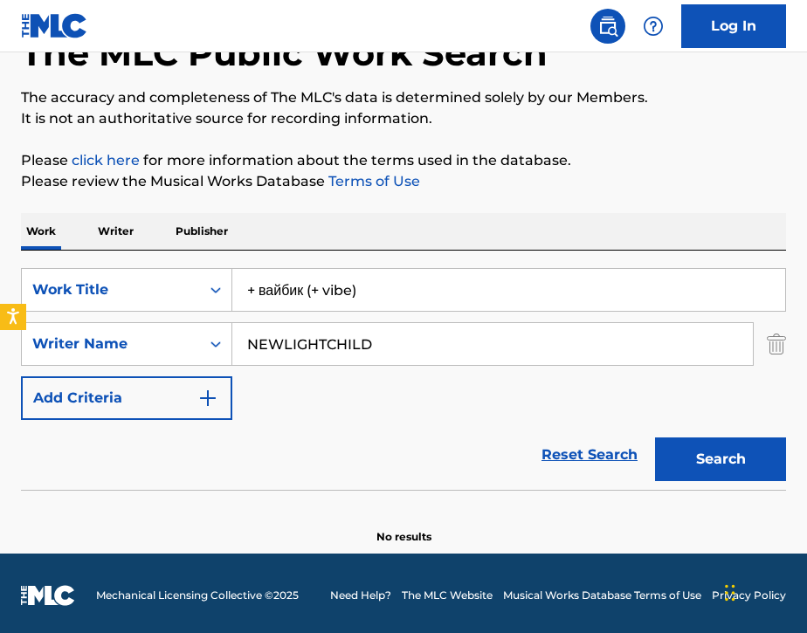
type input "+ вайбик (+ vibe)"
click at [412, 353] on input "NEWLIGHTCHILD" at bounding box center [492, 344] width 521 height 42
type input "N"
paste input "[PERSON_NAME]"
type input "[PERSON_NAME]"
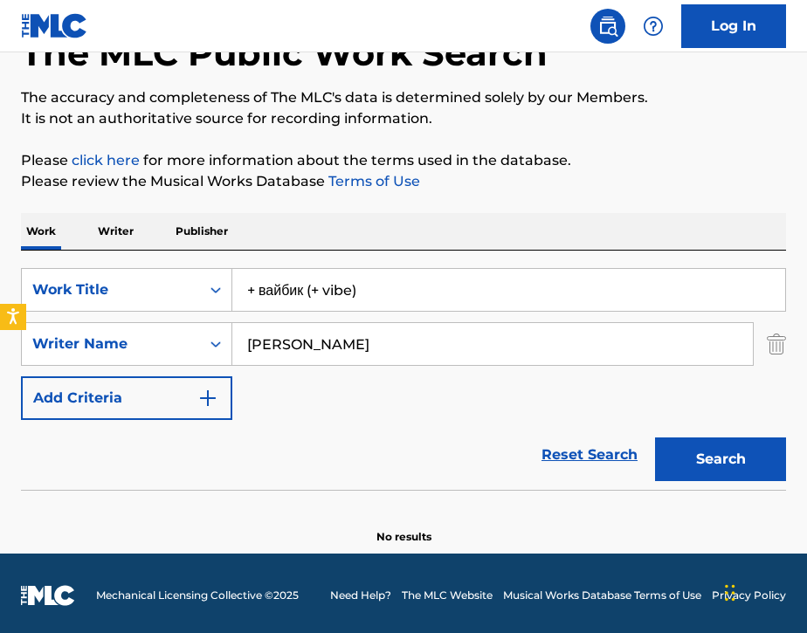
click at [711, 469] on button "Search" at bounding box center [720, 460] width 131 height 44
click at [384, 293] on input "+ вайбик (+ vibe)" at bounding box center [508, 290] width 553 height 42
type input "+ вайбик"
click at [672, 458] on button "Search" at bounding box center [720, 460] width 131 height 44
click at [473, 351] on input "[PERSON_NAME]" at bounding box center [492, 344] width 521 height 42
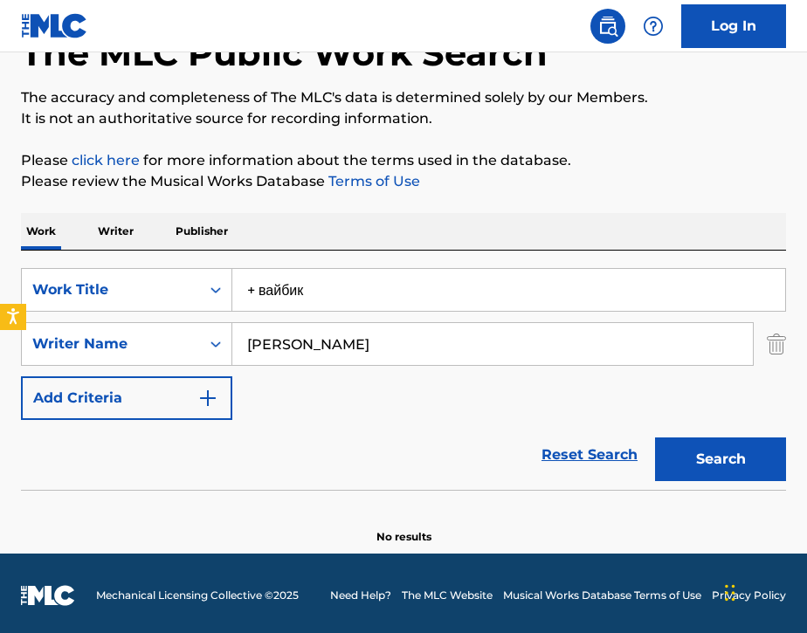
type input "[PERSON_NAME]"
click at [699, 463] on button "Search" at bounding box center [720, 460] width 131 height 44
click at [780, 354] on img "Search Form" at bounding box center [776, 344] width 19 height 44
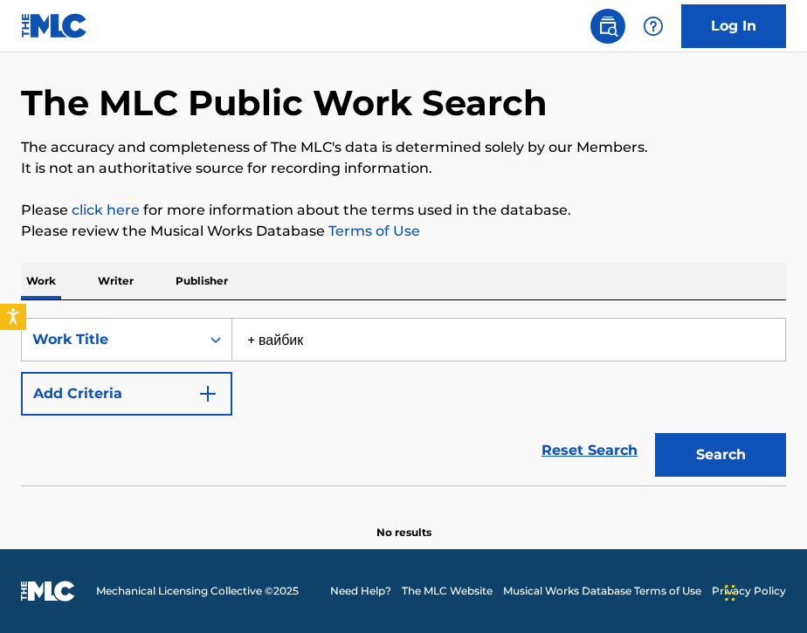
scroll to position [62, 0]
click at [717, 452] on button "Search" at bounding box center [720, 455] width 131 height 44
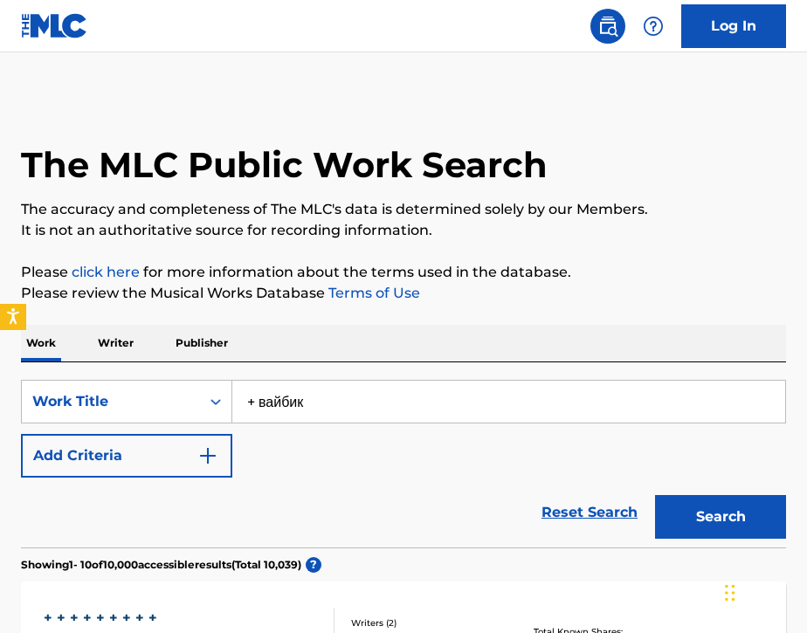
scroll to position [0, 0]
click at [357, 393] on input "+ вайбик" at bounding box center [508, 402] width 553 height 42
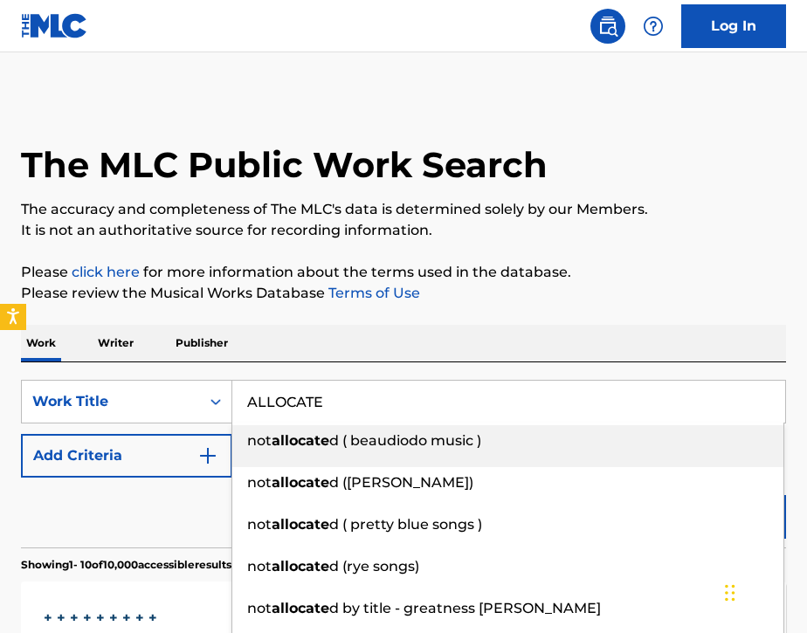
type input "ALLOCATE"
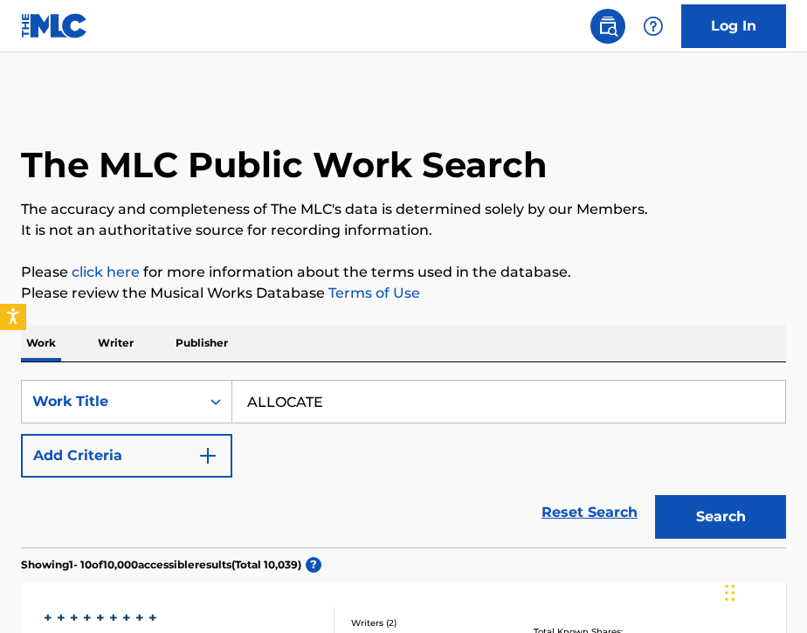
click at [366, 344] on div "Work Writer Publisher" at bounding box center [403, 343] width 765 height 37
click at [179, 467] on button "Add Criteria" at bounding box center [126, 456] width 211 height 44
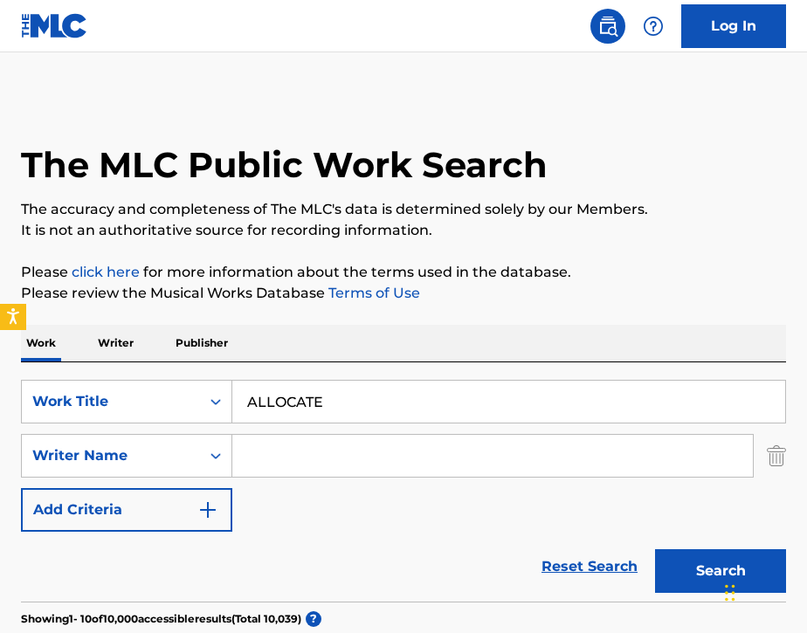
click at [273, 459] on input "Search Form" at bounding box center [492, 456] width 521 height 42
paste input "Naeem"
type input "Naeem"
click at [679, 563] on button "Search" at bounding box center [720, 571] width 131 height 44
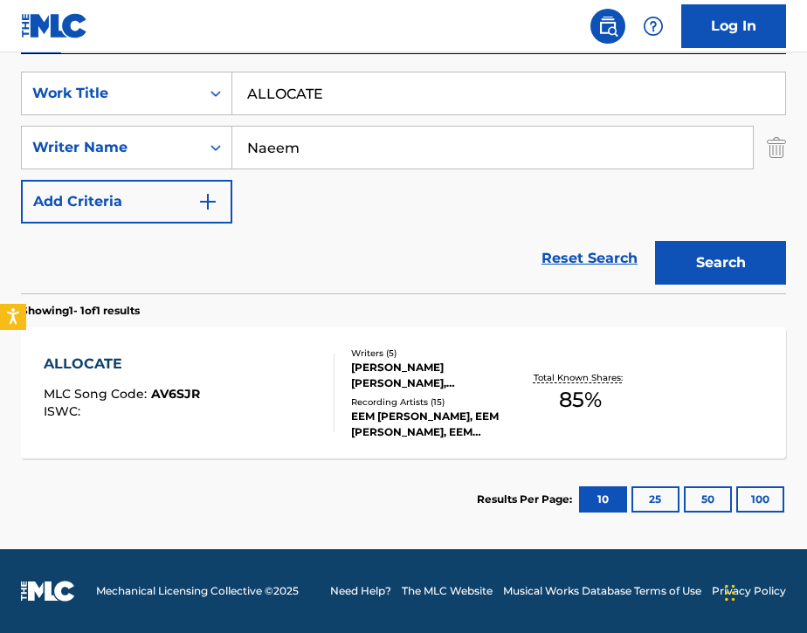
scroll to position [308, 0]
click at [233, 396] on div "ALLOCATE MLC Song Code : AV6SJR ISWC :" at bounding box center [189, 393] width 291 height 79
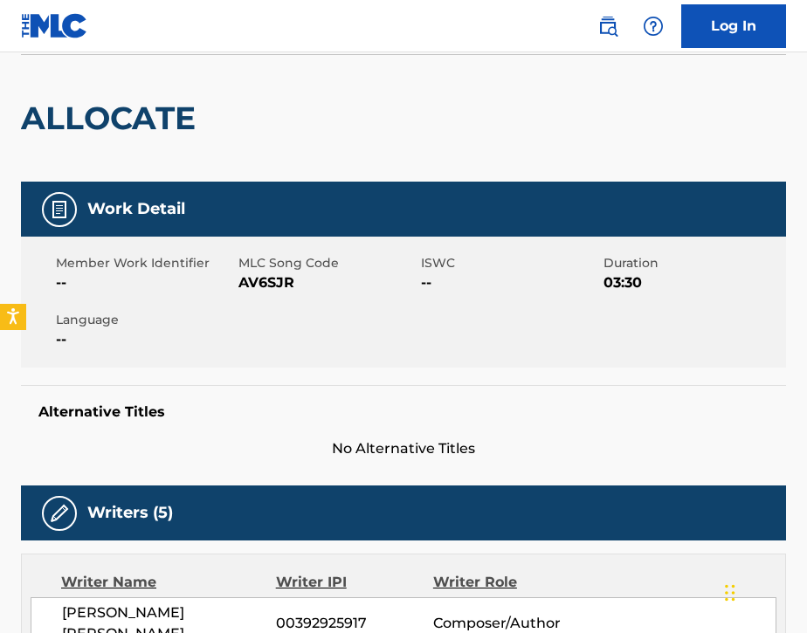
scroll to position [127, 0]
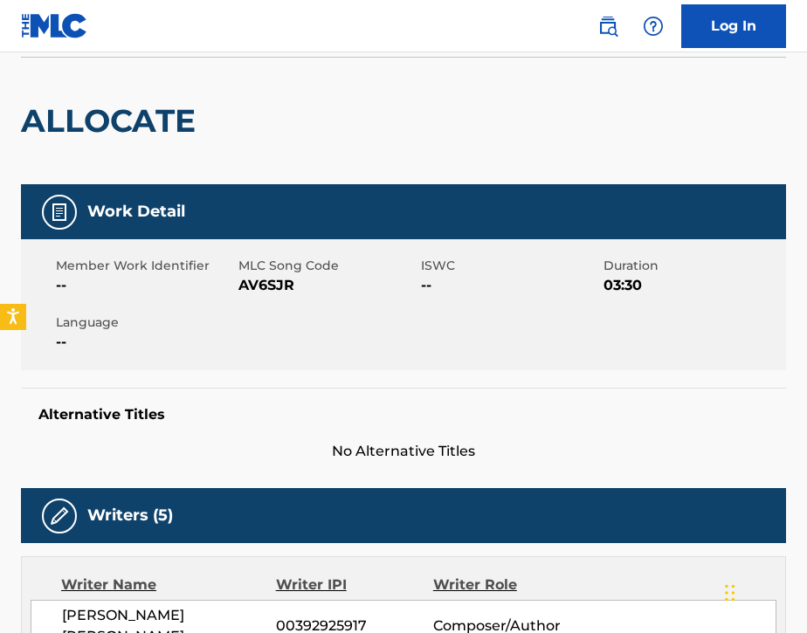
click at [601, 16] on img at bounding box center [607, 26] width 21 height 21
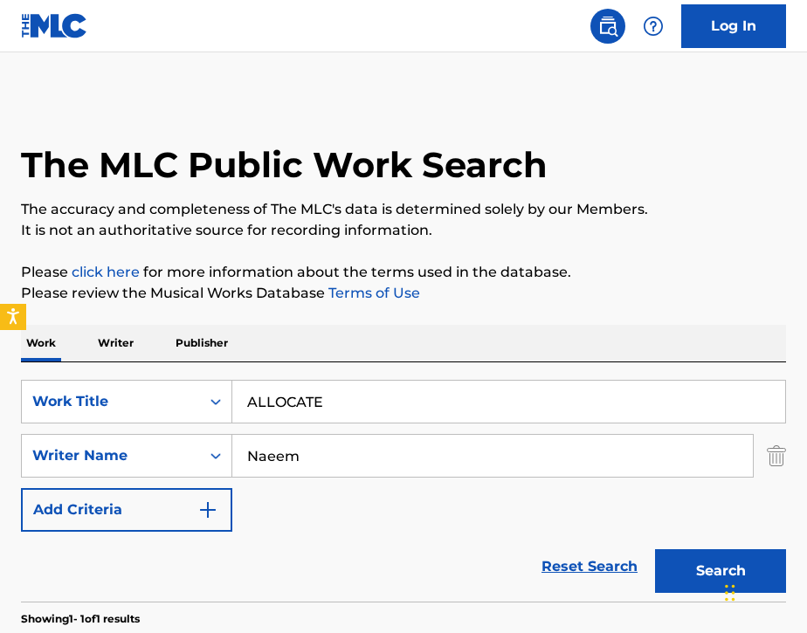
click at [790, 454] on div "The MLC Public Work Search The accuracy and completeness of The MLC's data is d…" at bounding box center [403, 472] width 807 height 753
click at [514, 384] on input "ALLOCATE" at bounding box center [508, 402] width 553 height 42
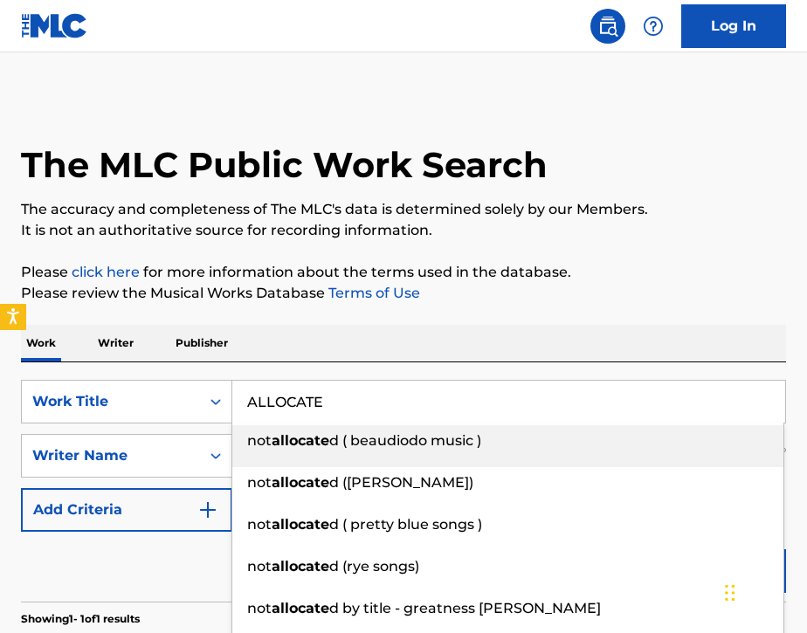
click at [514, 384] on input "ALLOCATE" at bounding box center [508, 402] width 553 height 42
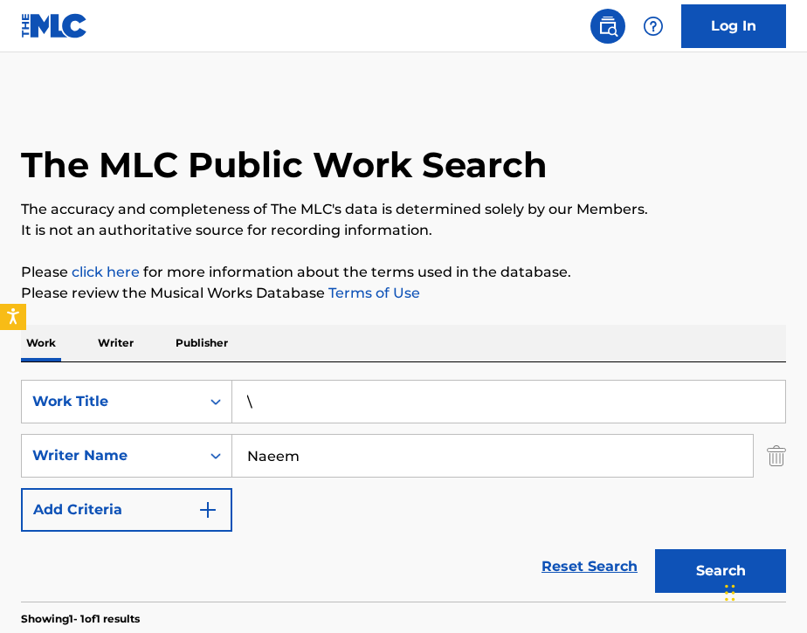
paste input "Стилёк"
click at [252, 397] on input "\Стилёк" at bounding box center [508, 402] width 553 height 42
type input "Стилёк"
click at [306, 459] on input "Naeem" at bounding box center [492, 456] width 521 height 42
type input "N"
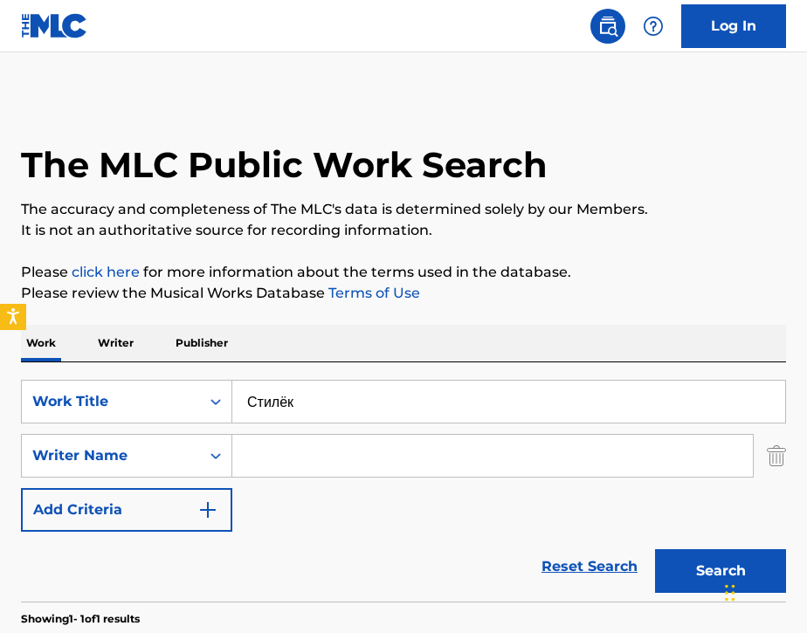
paste input "[PERSON_NAME]"
type input "[PERSON_NAME]"
click at [667, 577] on button "Search" at bounding box center [720, 571] width 131 height 44
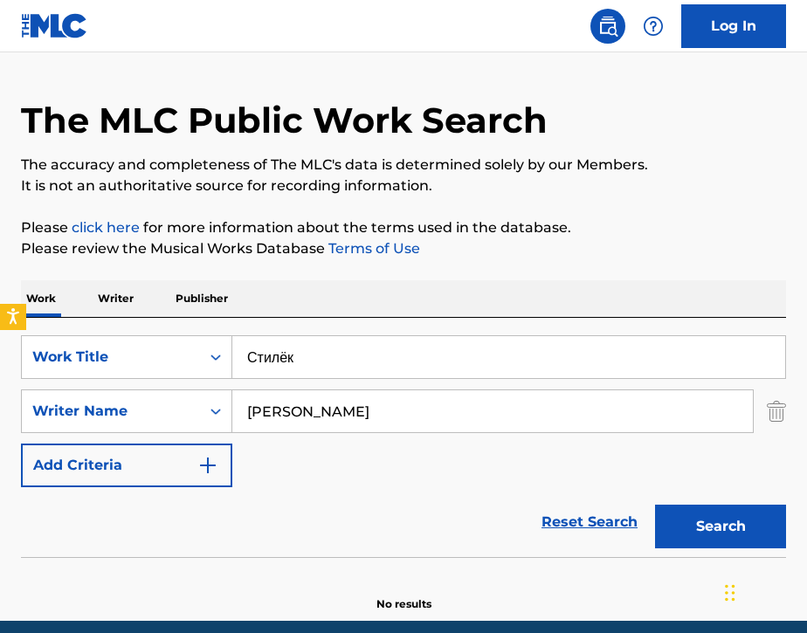
scroll to position [14, 0]
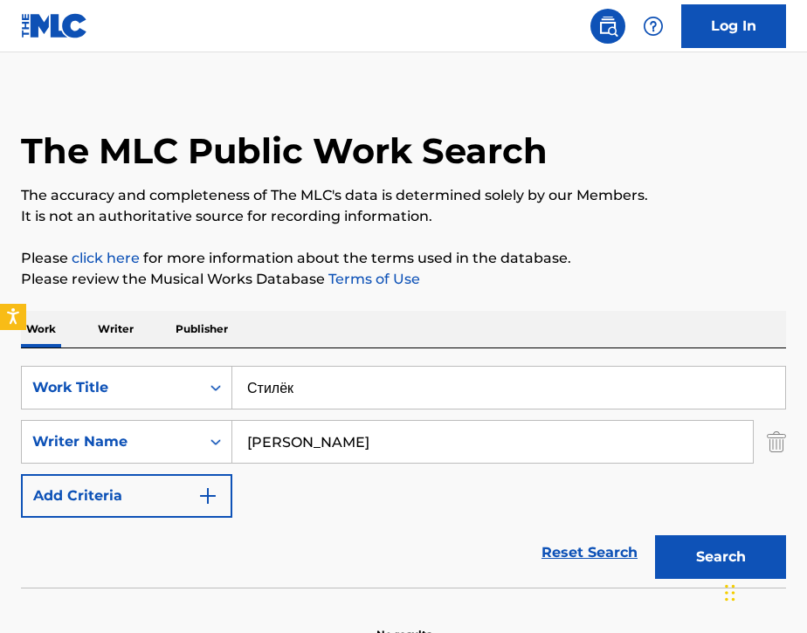
click at [372, 382] on input "Стилёк" at bounding box center [508, 388] width 553 height 42
type input "С"
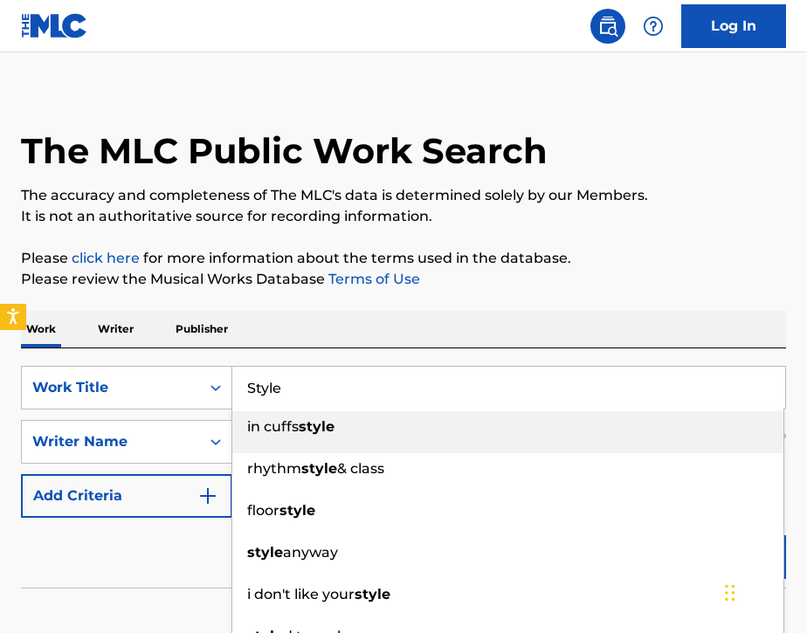
type input "Style"
click at [372, 315] on div "Work Writer Publisher" at bounding box center [403, 329] width 765 height 37
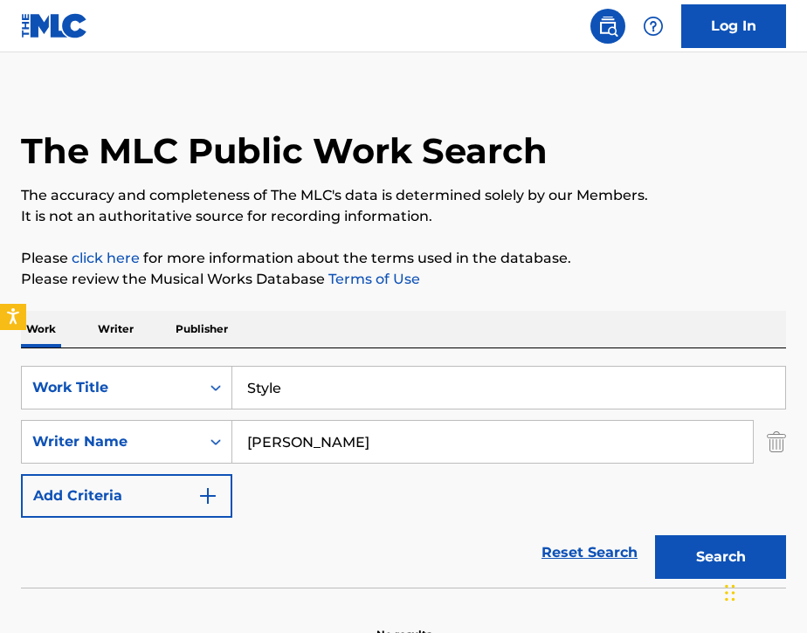
click at [695, 571] on button "Search" at bounding box center [720, 557] width 131 height 44
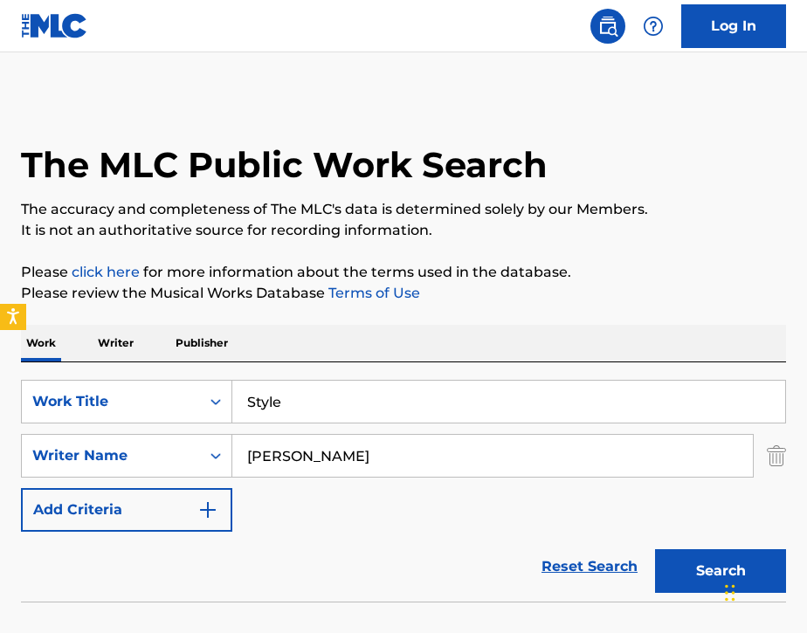
scroll to position [0, 0]
click at [599, 459] on input "[PERSON_NAME]" at bounding box center [492, 456] width 521 height 42
type input "I"
paste input "[PERSON_NAME] [PERSON_NAME]"
type input "[PERSON_NAME] [PERSON_NAME]"
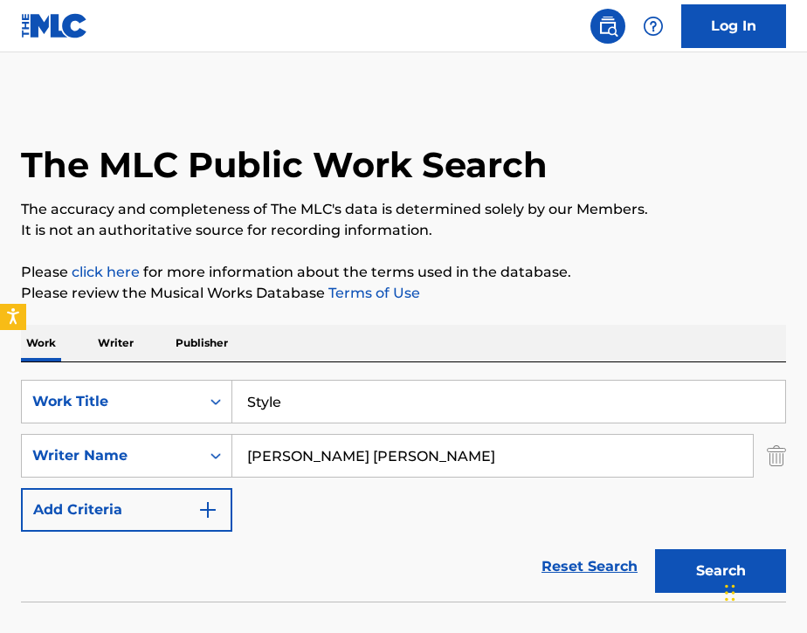
click at [674, 577] on button "Search" at bounding box center [720, 571] width 131 height 44
click at [248, 411] on input "Style" at bounding box center [508, 402] width 553 height 42
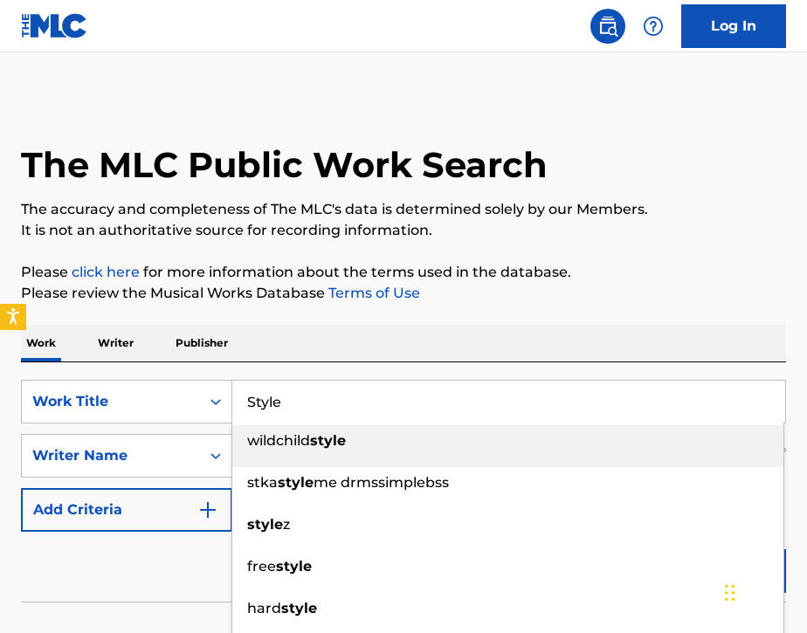
click at [295, 394] on input "Style" at bounding box center [508, 402] width 553 height 42
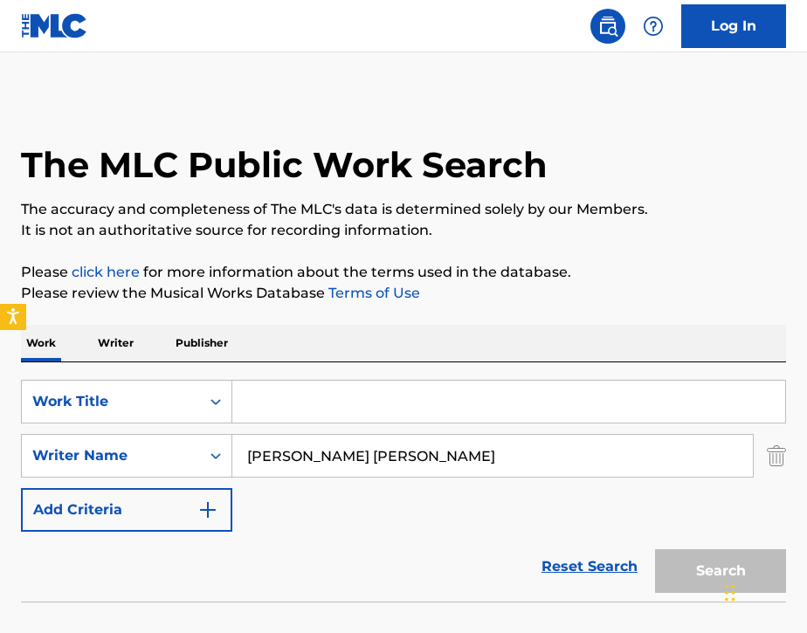
paste input "Стилёк"
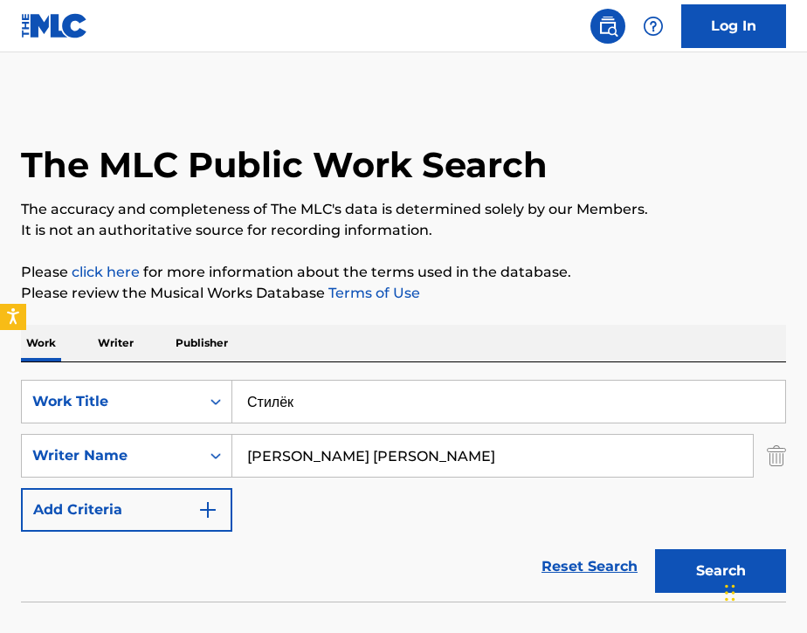
click at [674, 578] on button "Search" at bounding box center [720, 571] width 131 height 44
drag, startPoint x: 311, startPoint y: 404, endPoint x: 226, endPoint y: 404, distance: 84.7
click at [229, 404] on div "SearchWithCriteria01715f07-42c0-49d7-a51c-c327d345de70 Work Title Стилёк" at bounding box center [403, 402] width 765 height 44
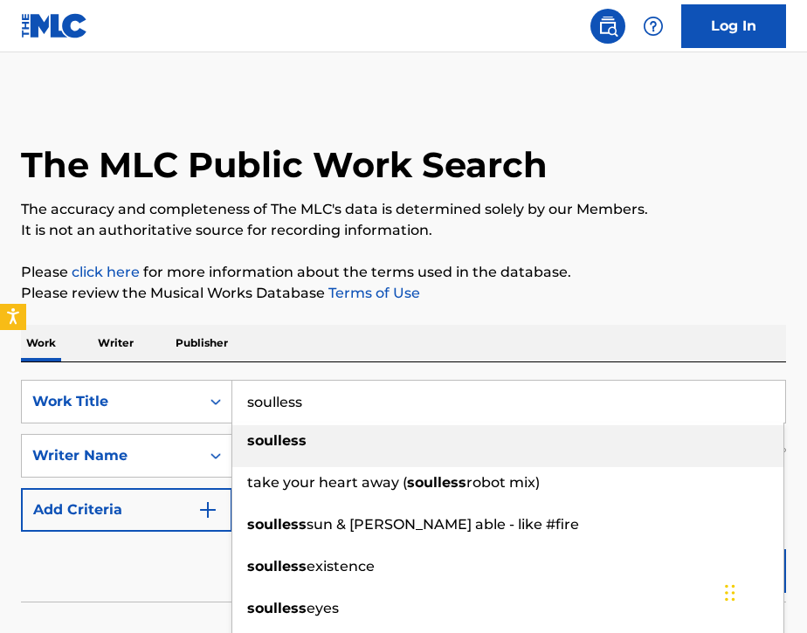
type input "soulless"
click at [333, 350] on div "Work Writer Publisher" at bounding box center [403, 343] width 765 height 37
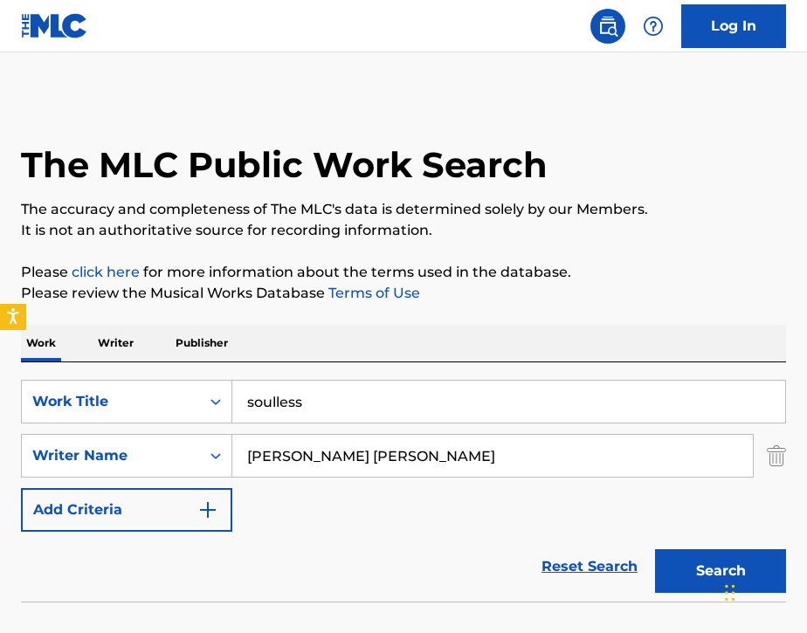
click at [532, 454] on input "[PERSON_NAME] [PERSON_NAME]" at bounding box center [492, 456] width 521 height 42
drag, startPoint x: 482, startPoint y: 455, endPoint x: 238, endPoint y: 466, distance: 244.8
click at [245, 467] on input "[PERSON_NAME] [PERSON_NAME]" at bounding box center [492, 456] width 521 height 42
type input "Ш"
paste input "[PERSON_NAME]"
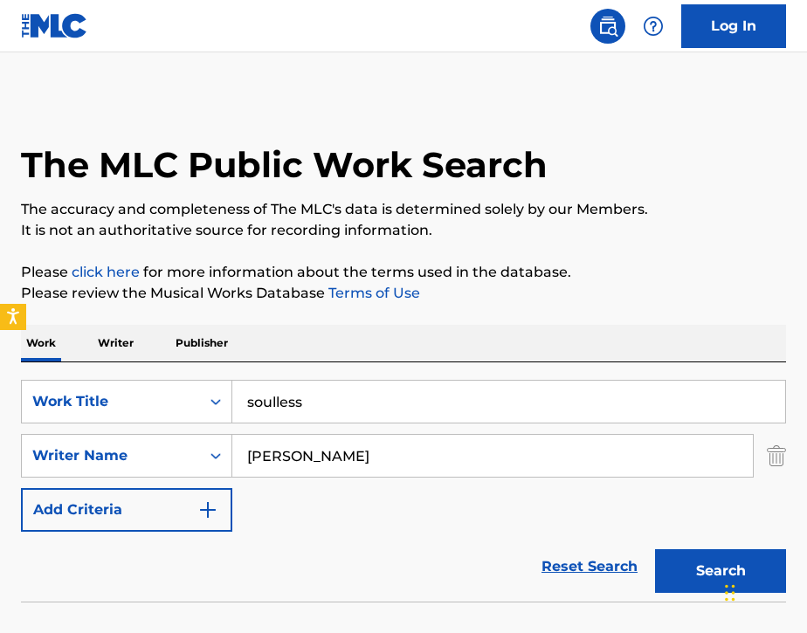
type input "[PERSON_NAME]"
click at [703, 561] on button "Search" at bounding box center [720, 571] width 131 height 44
click at [395, 442] on input "[PERSON_NAME]" at bounding box center [492, 456] width 521 height 42
click at [398, 457] on input "[PERSON_NAME]" at bounding box center [492, 456] width 521 height 42
click at [328, 410] on input "soulless" at bounding box center [508, 402] width 553 height 42
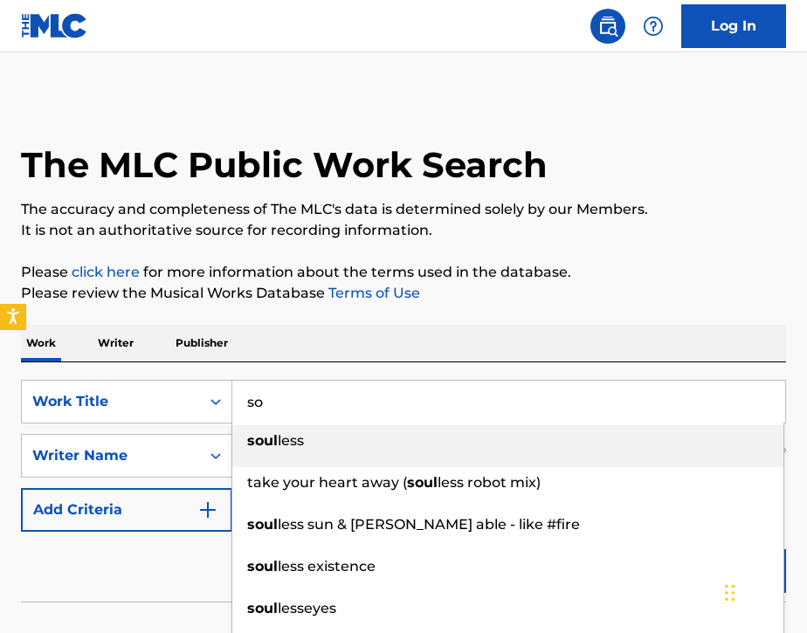
type input "s"
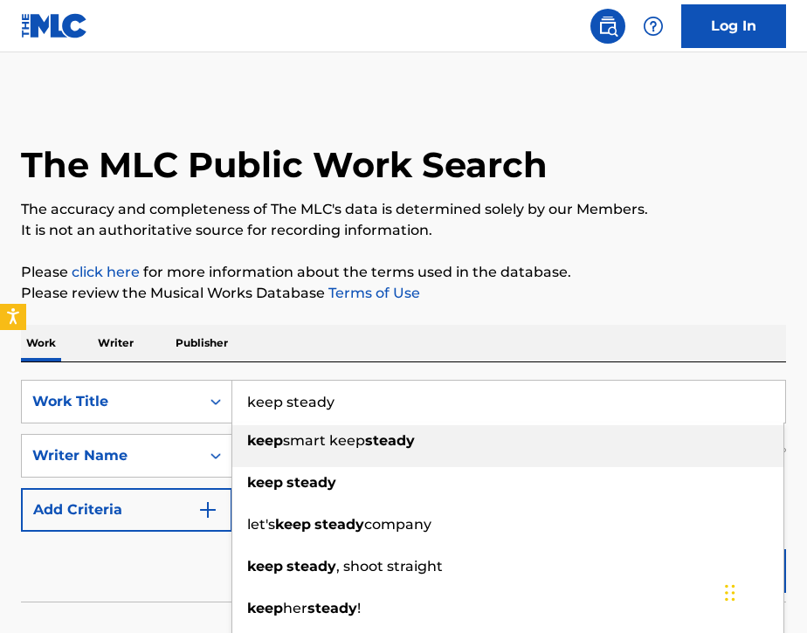
type input "keep steady"
click at [378, 314] on div "The MLC Public Work Search The accuracy and completeness of The MLC's data is d…" at bounding box center [403, 376] width 807 height 561
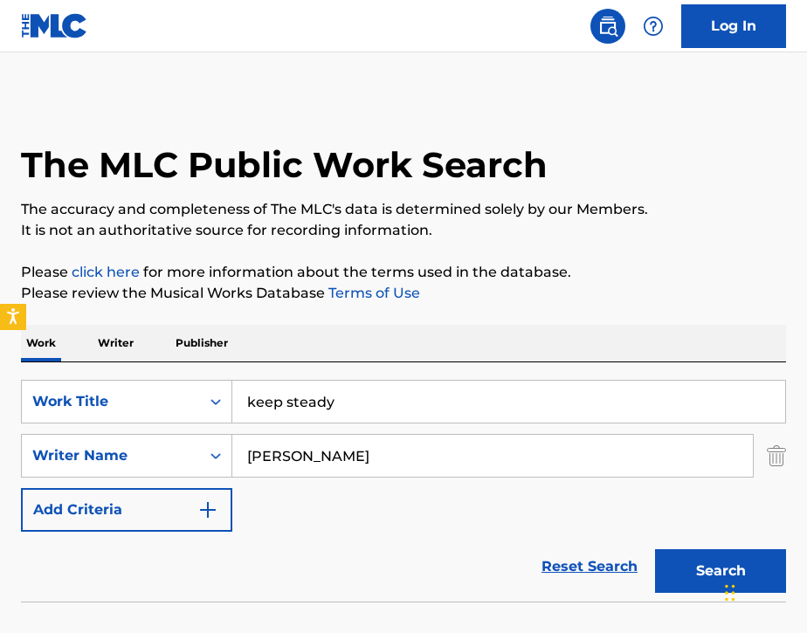
click at [673, 584] on button "Search" at bounding box center [720, 571] width 131 height 44
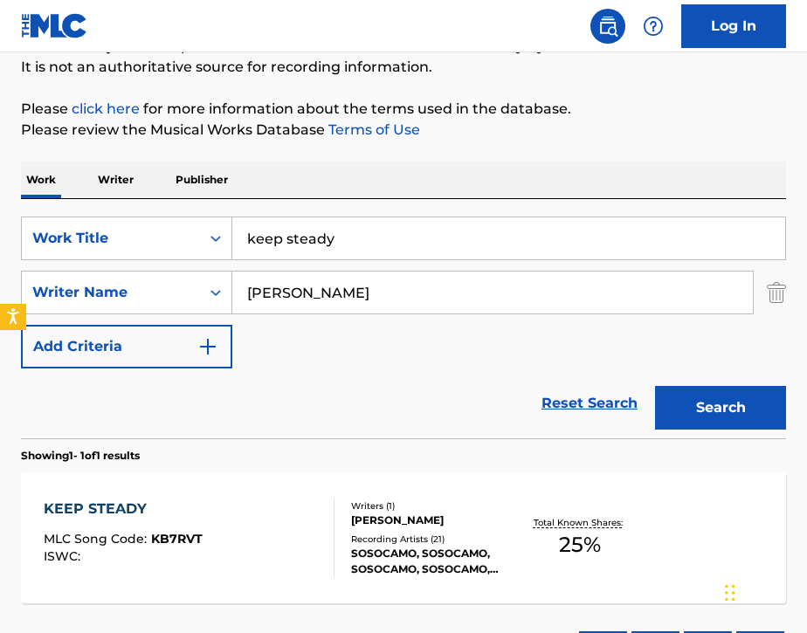
scroll to position [163, 0]
click at [307, 547] on div "KEEP STEADY MLC Song Code : KB7RVT ISWC :" at bounding box center [189, 538] width 291 height 79
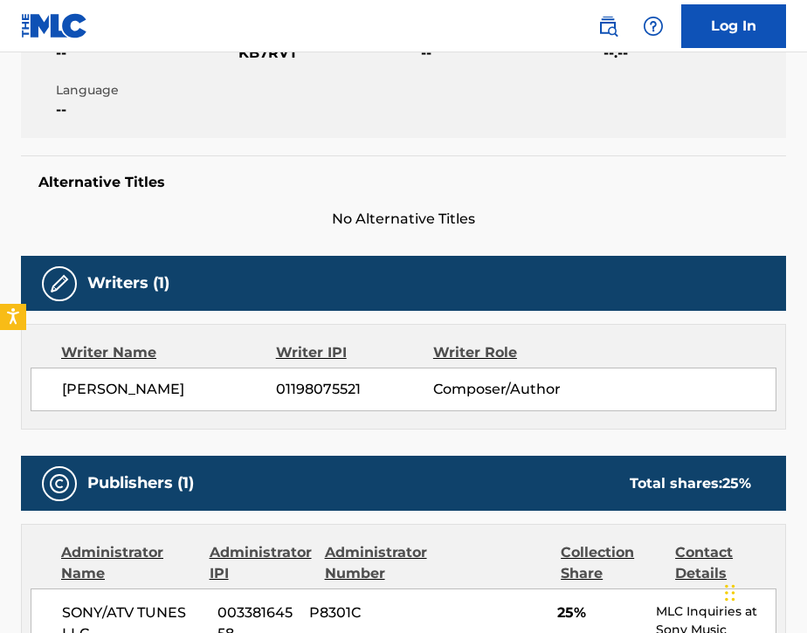
scroll to position [363, 0]
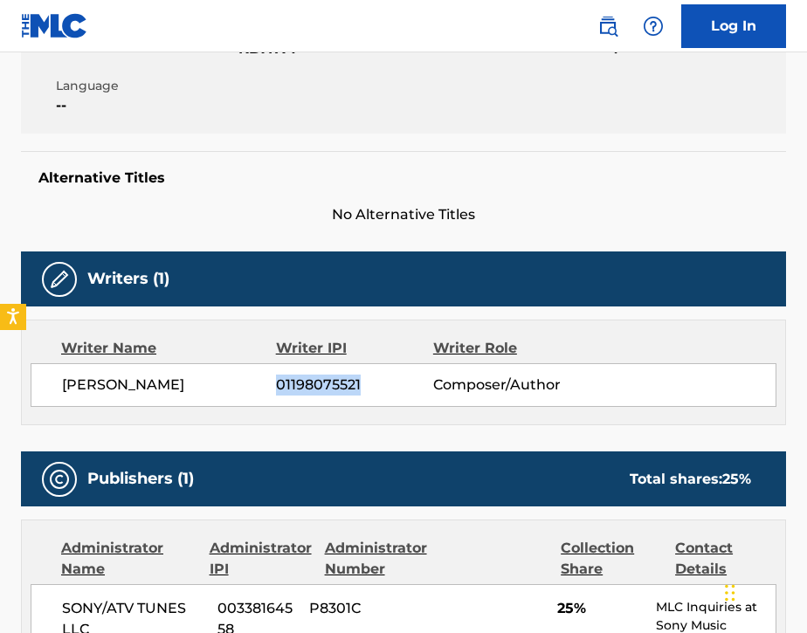
drag, startPoint x: 277, startPoint y: 386, endPoint x: 369, endPoint y: 383, distance: 92.7
click at [369, 383] on span "01198075521" at bounding box center [354, 385] width 157 height 21
copy span "01198075521"
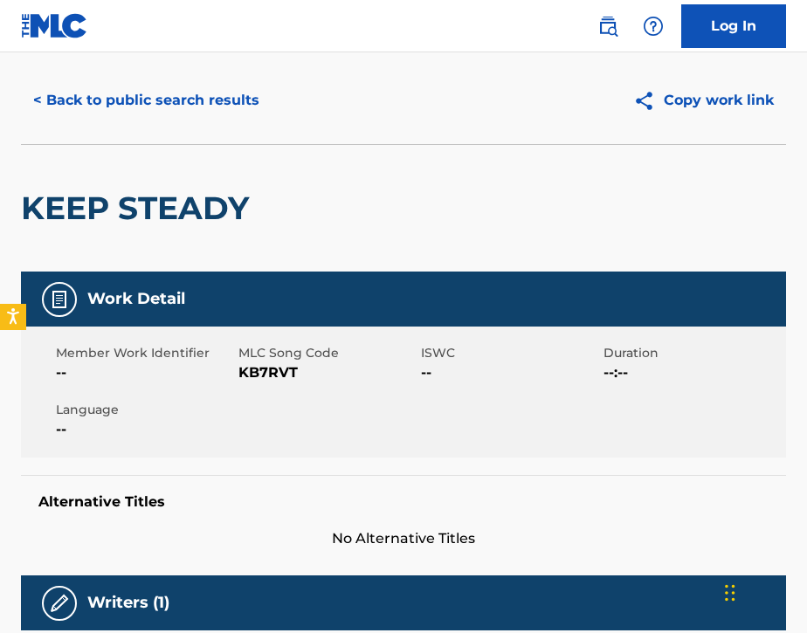
scroll to position [36, 0]
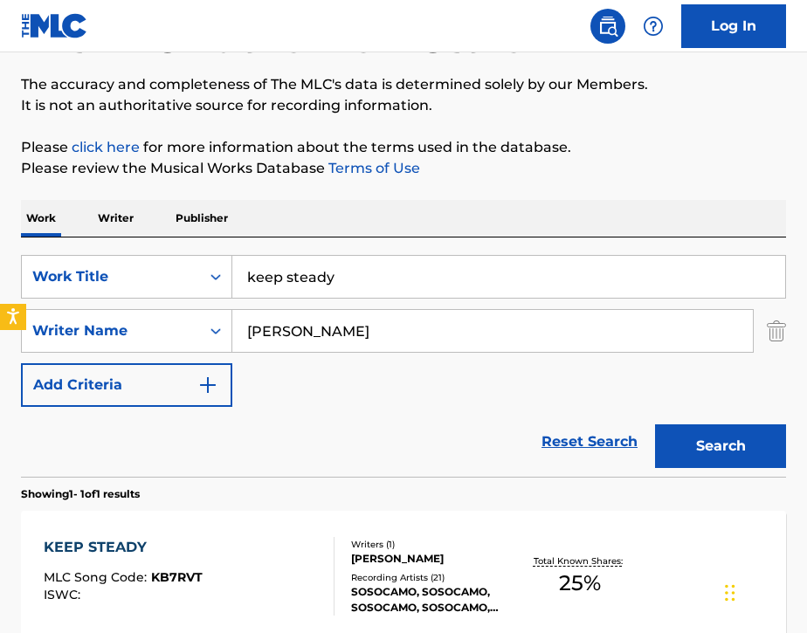
scroll to position [102, 0]
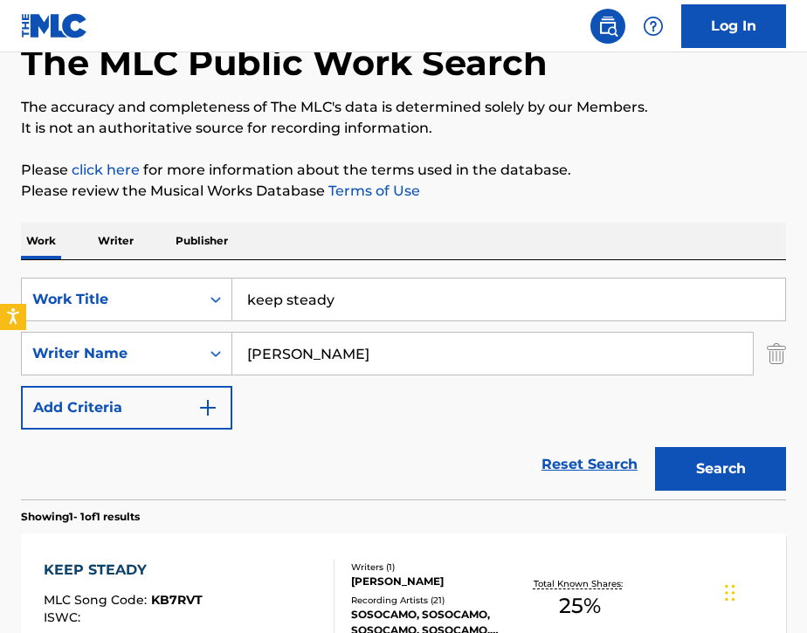
click at [118, 234] on p "Writer" at bounding box center [116, 241] width 46 height 37
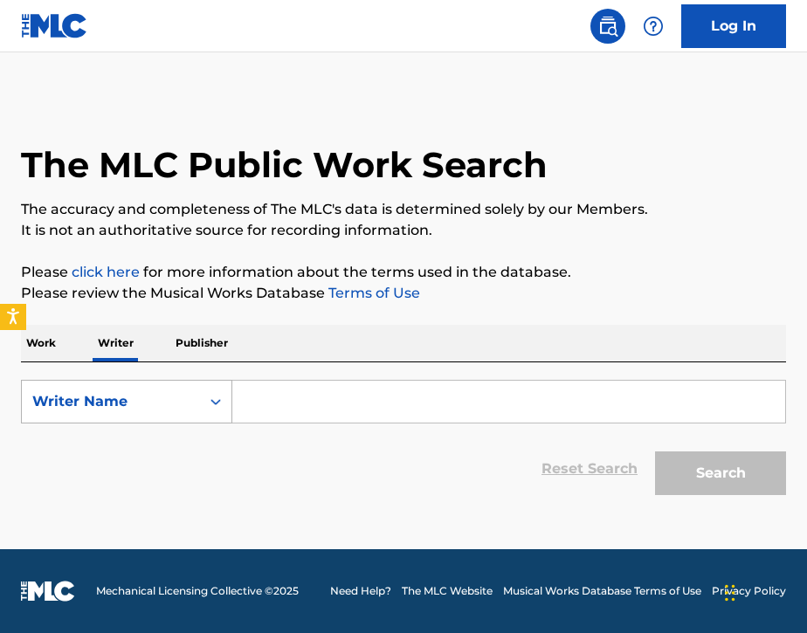
click at [169, 404] on div "Writer Name" at bounding box center [110, 401] width 157 height 21
click at [139, 464] on div "Writer IPI" at bounding box center [127, 446] width 210 height 44
click at [295, 393] on input "Search Form" at bounding box center [508, 402] width 553 height 42
paste input "01198075521"
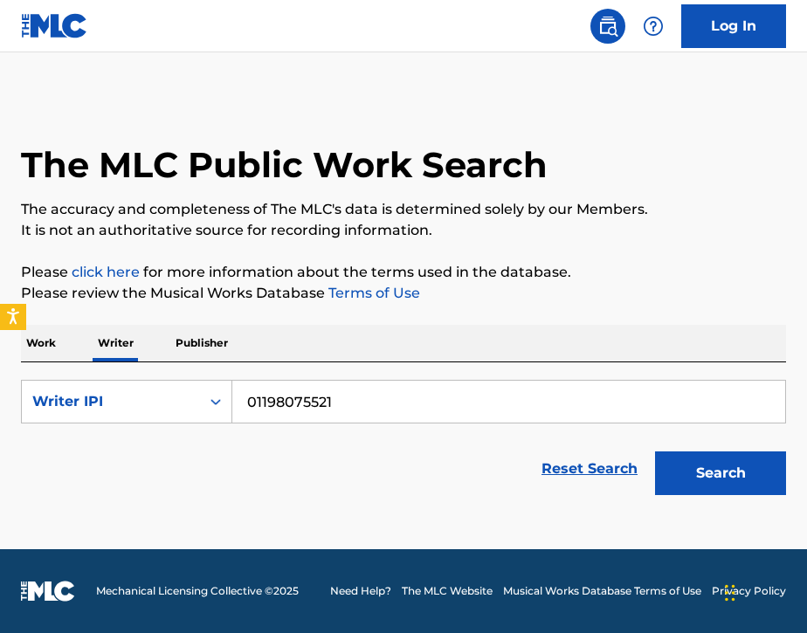
type input "01198075521"
click at [737, 490] on button "Search" at bounding box center [720, 474] width 131 height 44
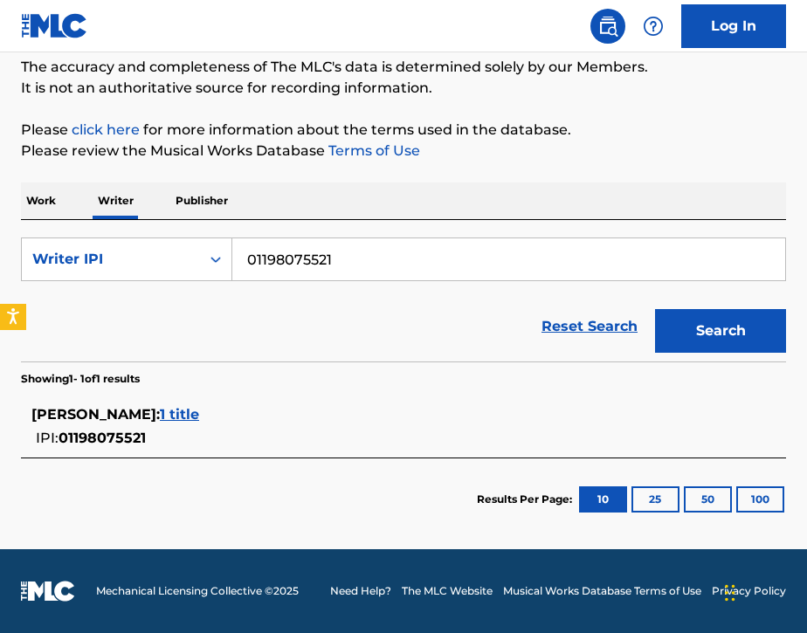
scroll to position [142, 0]
click at [199, 412] on span "1 title" at bounding box center [179, 414] width 39 height 17
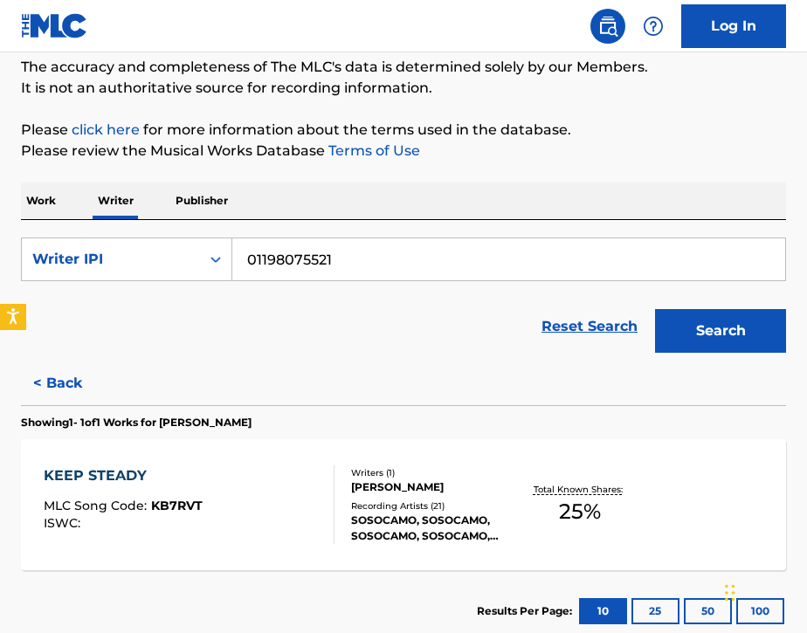
click at [266, 521] on div "KEEP STEADY MLC Song Code : KB7RVT ISWC :" at bounding box center [189, 505] width 291 height 79
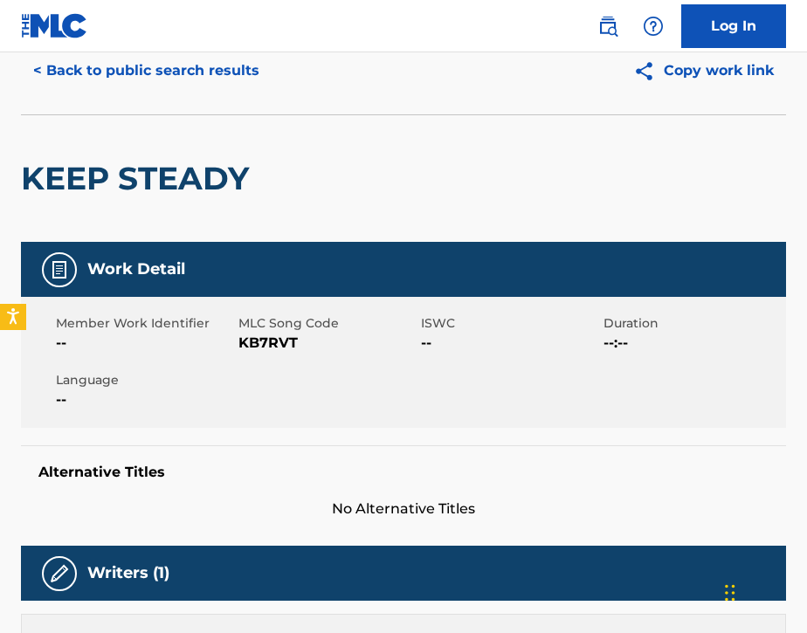
scroll to position [64, 0]
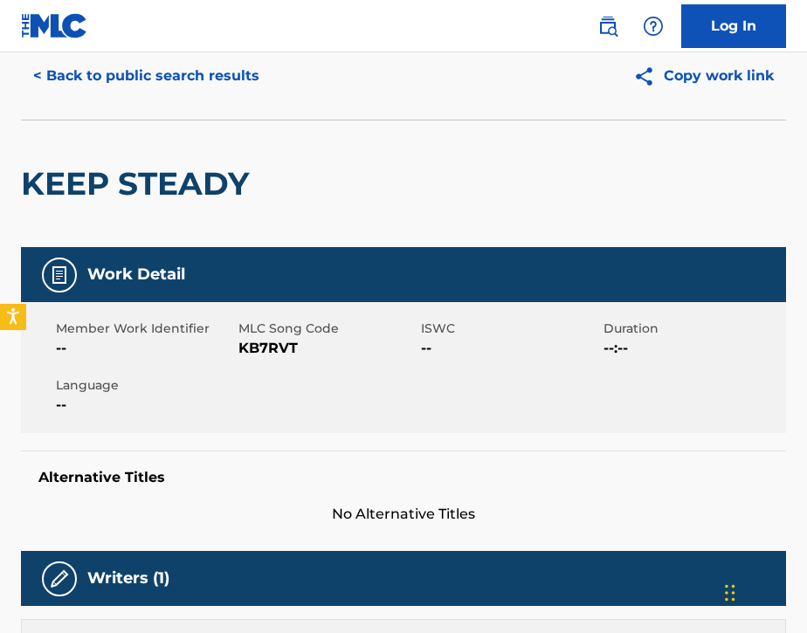
click at [601, 38] on link at bounding box center [607, 26] width 35 height 35
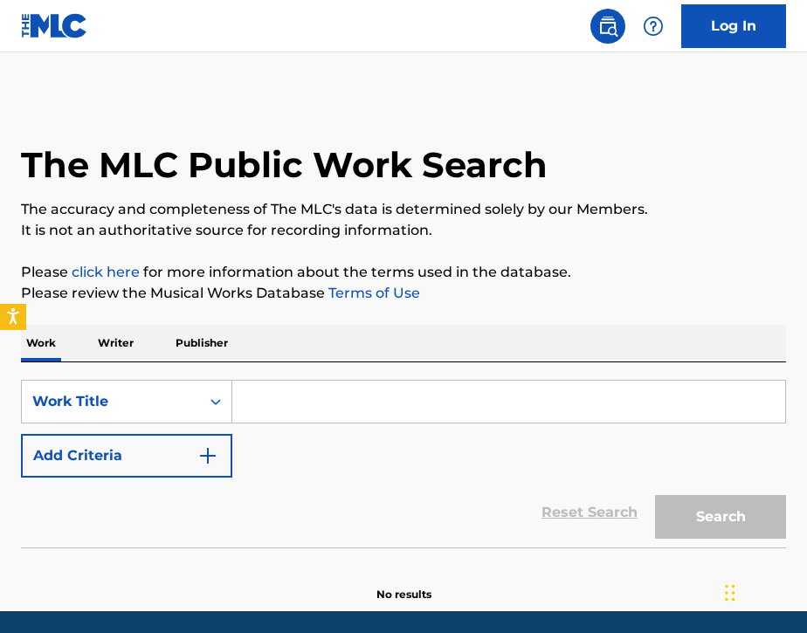
click at [335, 408] on input "Search Form" at bounding box center [508, 402] width 553 height 42
paste input "$sBOY Flow"
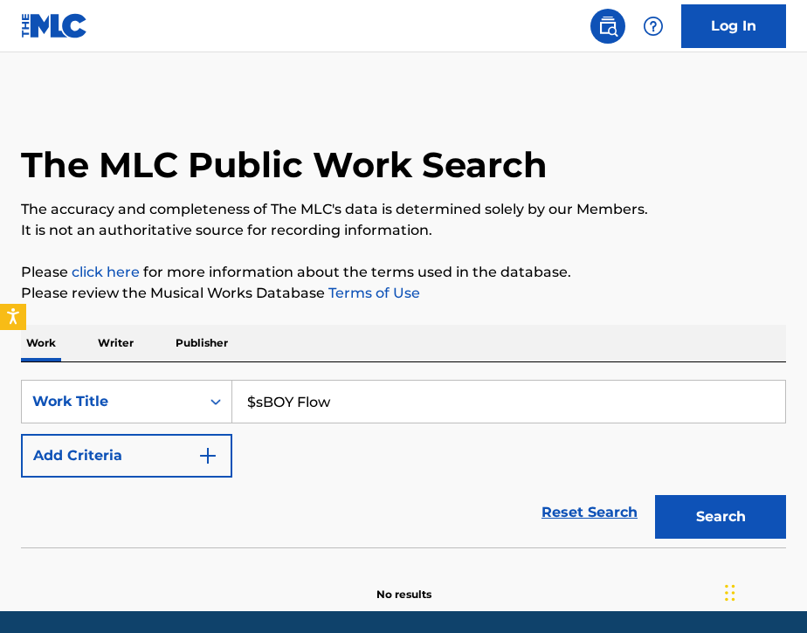
click at [680, 510] on button "Search" at bounding box center [720, 517] width 131 height 44
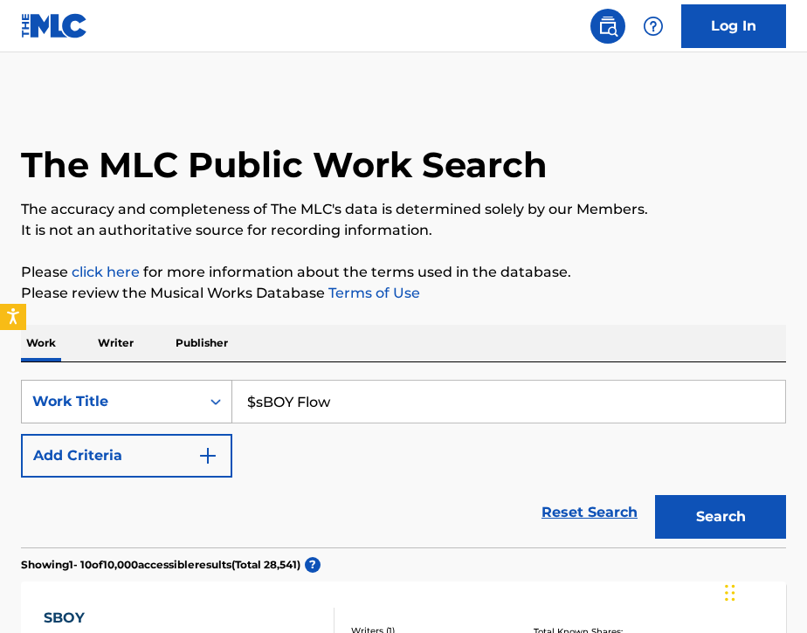
drag, startPoint x: 359, startPoint y: 408, endPoint x: 178, endPoint y: 415, distance: 181.0
click at [178, 414] on div "SearchWithCriteria01715f07-42c0-49d7-a51c-c327d345de70 Work Title $sBOY Flow" at bounding box center [403, 402] width 765 height 44
type input "$"
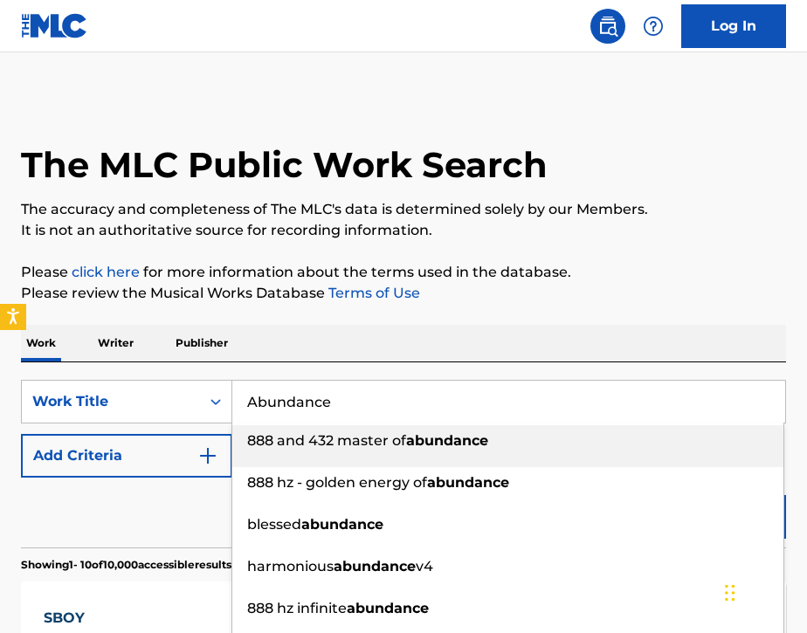
type input "Abundance"
click at [300, 356] on div "Work Writer Publisher" at bounding box center [403, 343] width 765 height 37
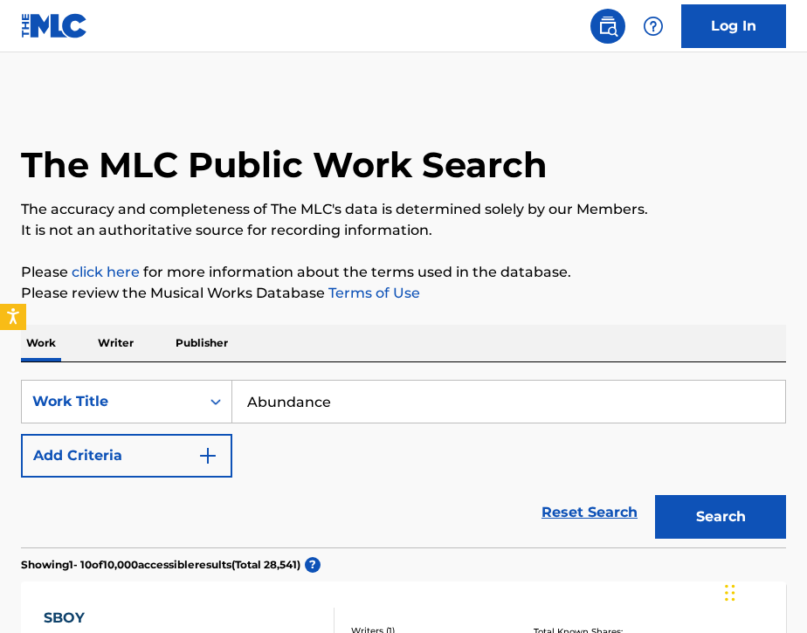
click at [200, 457] on img "Search Form" at bounding box center [207, 455] width 21 height 21
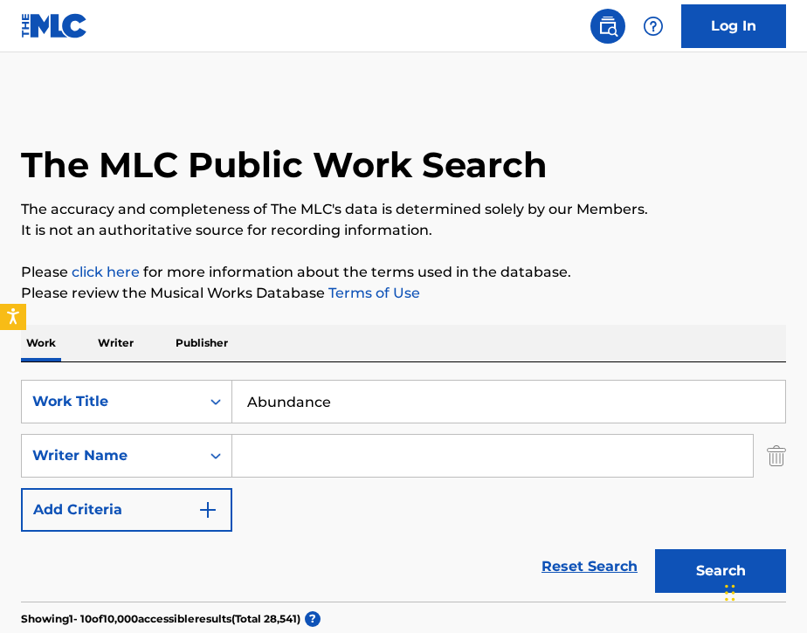
click at [300, 449] on input "Search Form" at bounding box center [492, 456] width 521 height 42
paste input "[PERSON_NAME] [PERSON_NAME]"
type input "[PERSON_NAME] [PERSON_NAME]"
click at [683, 565] on button "Search" at bounding box center [720, 571] width 131 height 44
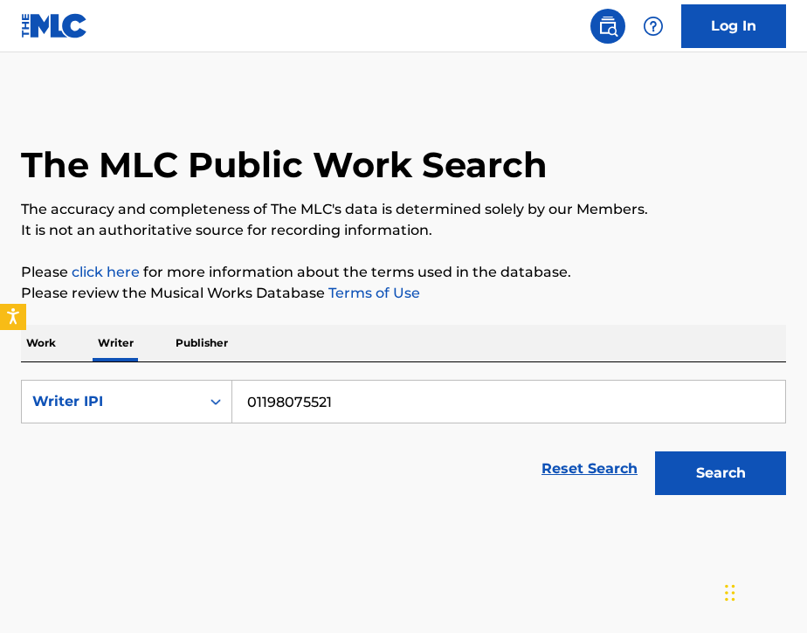
scroll to position [17, 0]
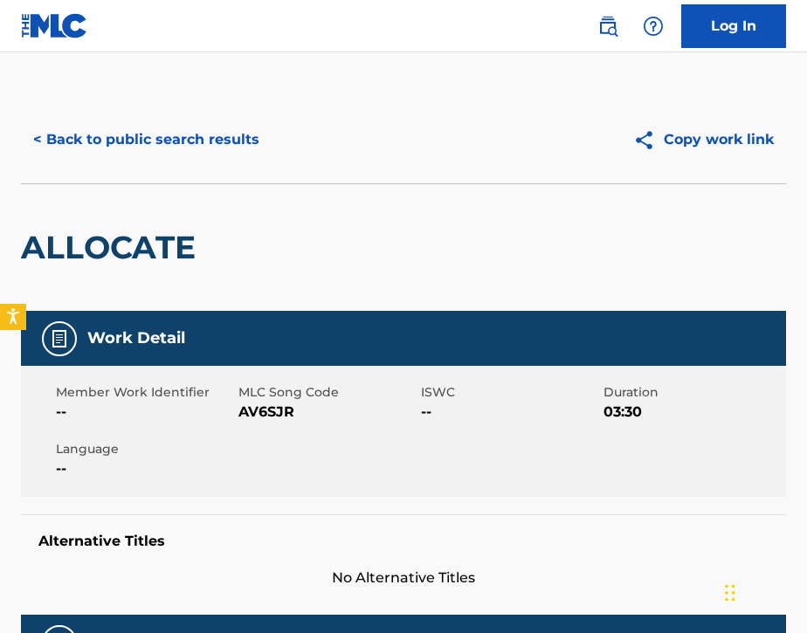
scroll to position [17, 0]
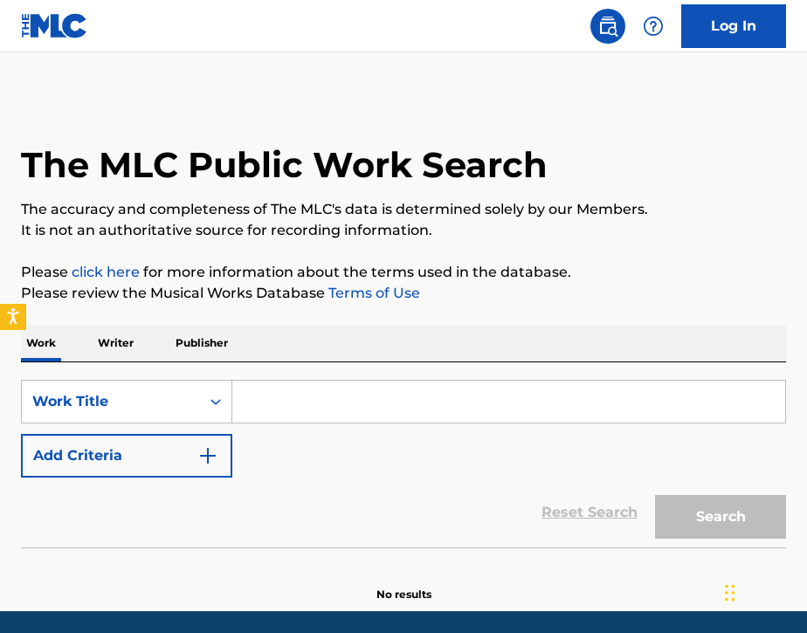
scroll to position [17, 0]
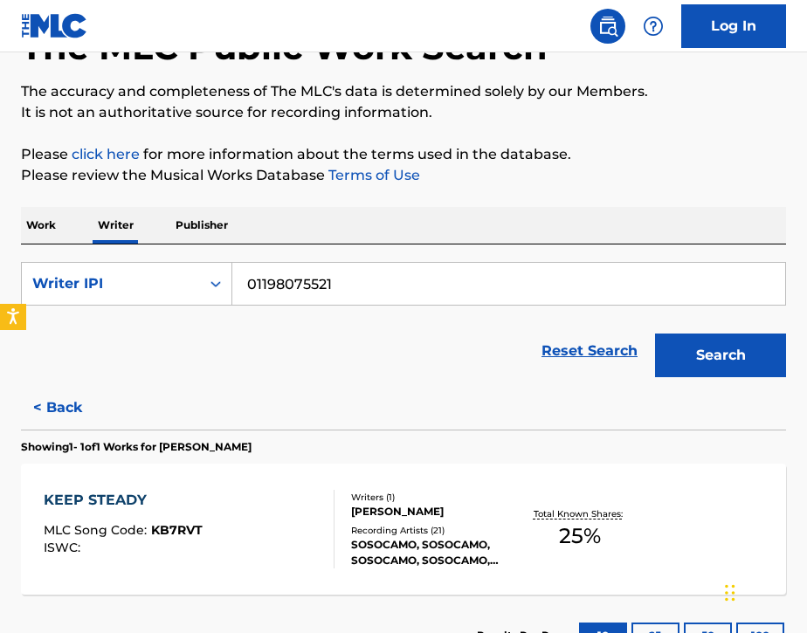
scroll to position [148, 0]
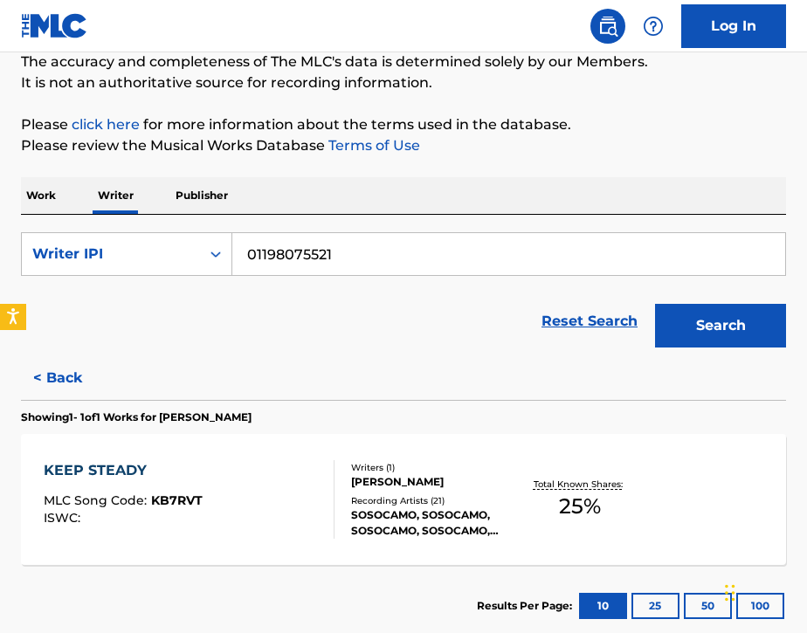
click at [269, 535] on div "KEEP STEADY MLC Song Code : KB7RVT ISWC :" at bounding box center [189, 499] width 291 height 79
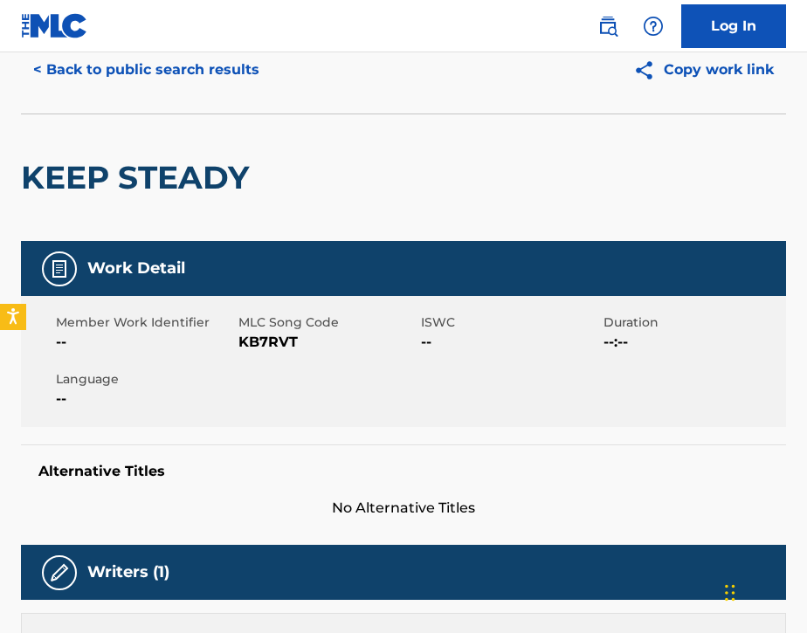
scroll to position [52, 0]
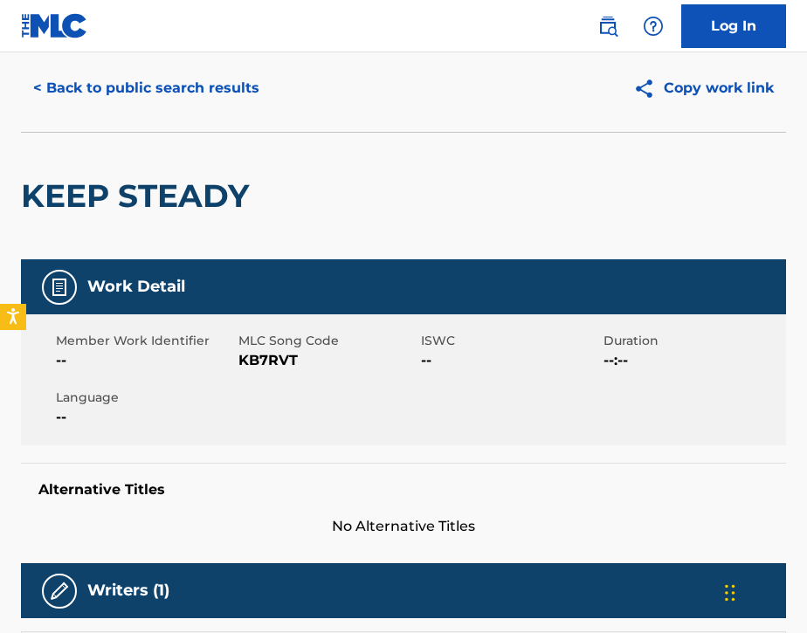
click at [606, 33] on img at bounding box center [607, 26] width 21 height 21
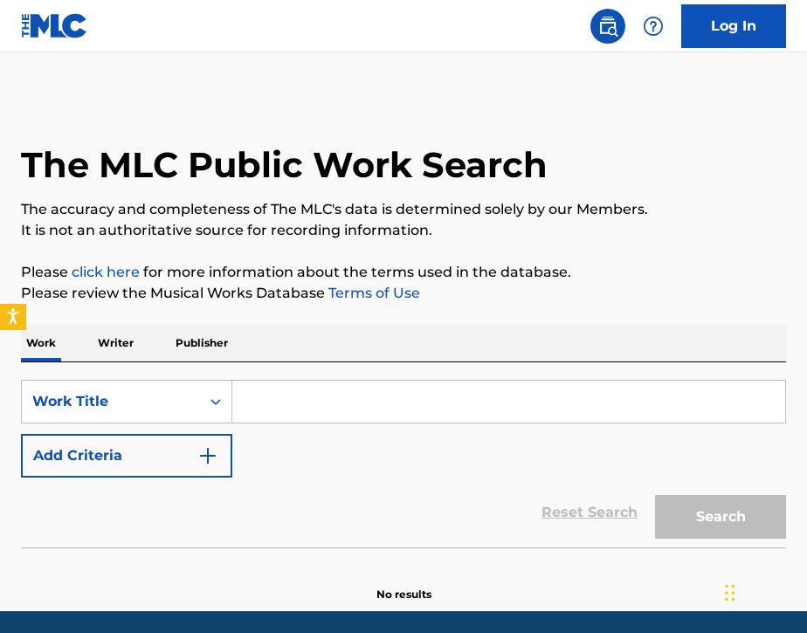
click at [299, 389] on input "Search Form" at bounding box center [508, 402] width 553 height 42
paste input "Любить буду (I Will Love)"
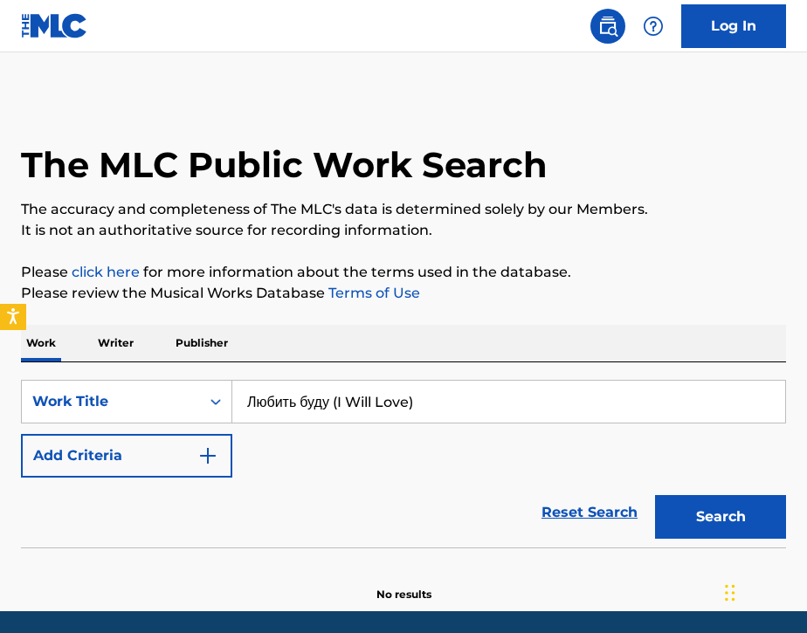
click at [704, 516] on button "Search" at bounding box center [720, 517] width 131 height 44
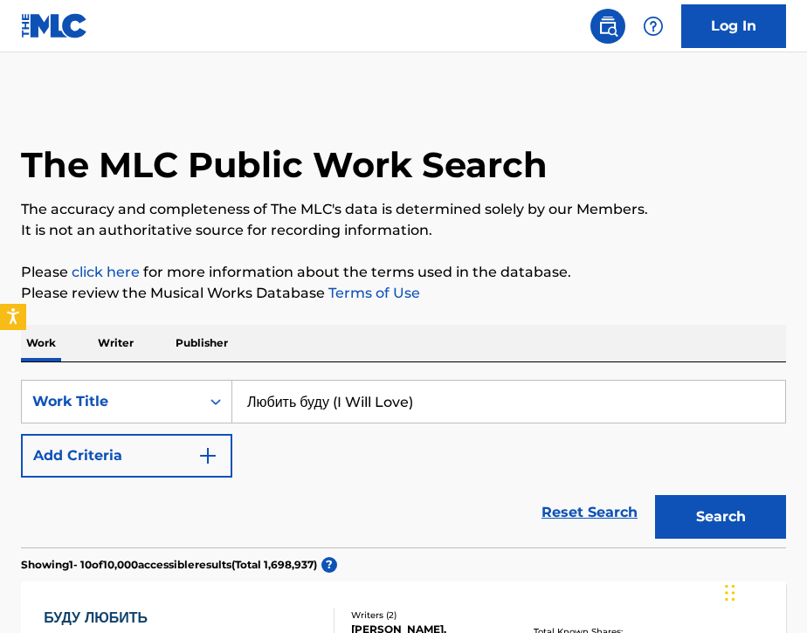
click at [476, 404] on input "Любить буду (I Will Love)" at bounding box center [508, 402] width 553 height 42
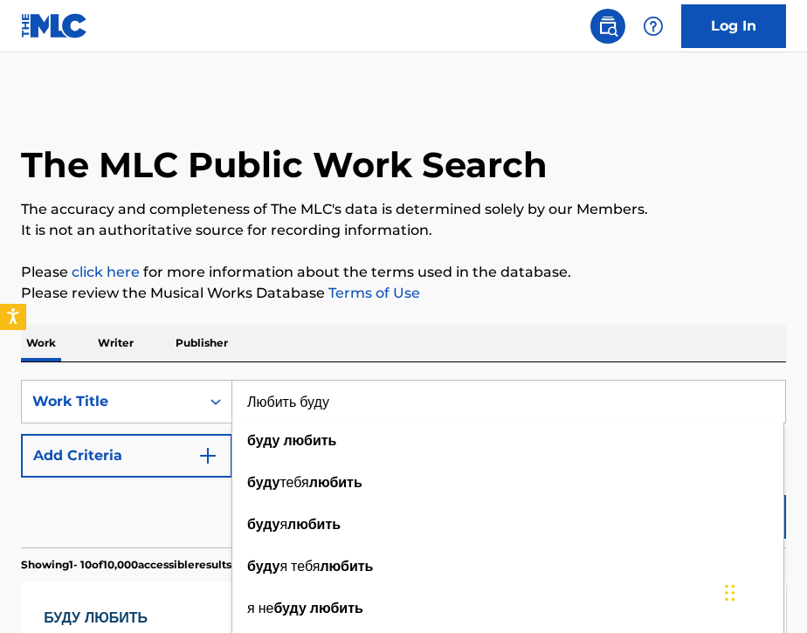
type input "Любить буду"
click at [547, 356] on div "Work Writer Publisher" at bounding box center [403, 343] width 765 height 37
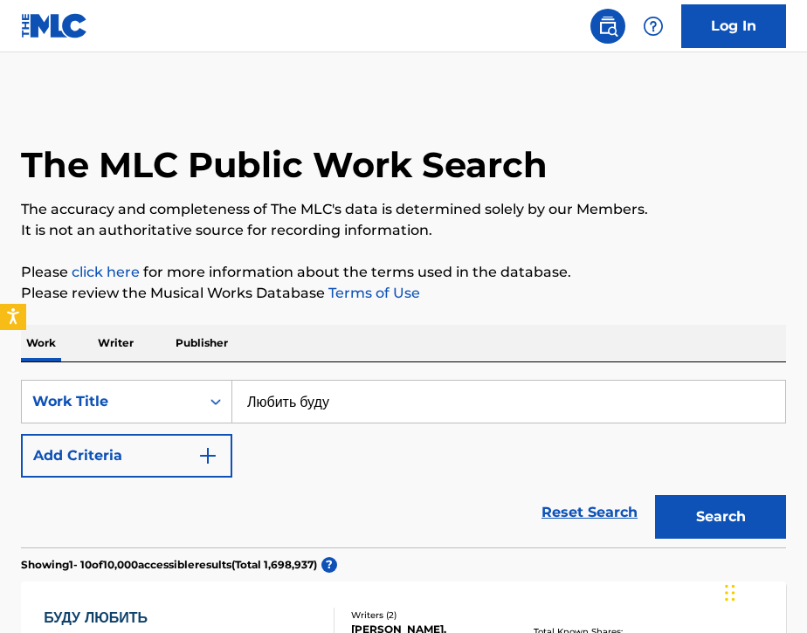
click at [701, 529] on button "Search" at bounding box center [720, 517] width 131 height 44
click at [123, 457] on button "Add Criteria" at bounding box center [126, 456] width 211 height 44
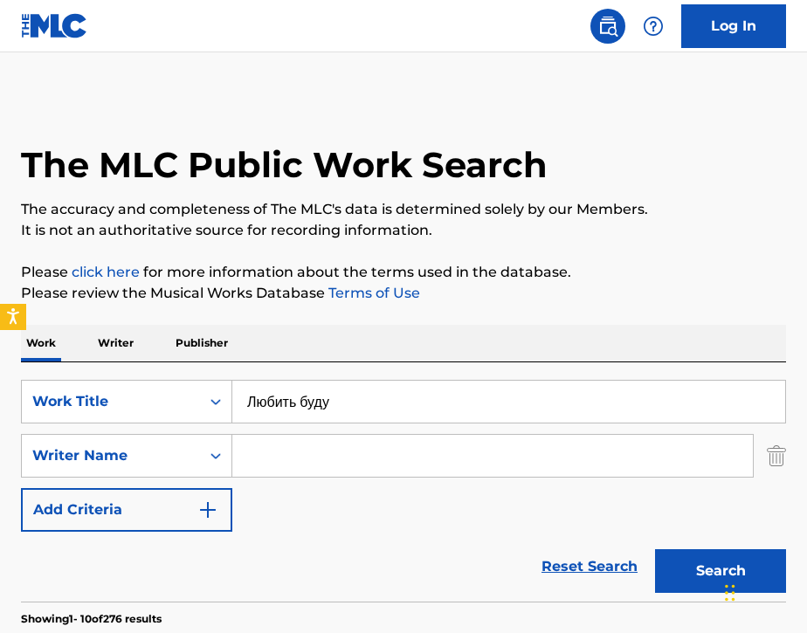
click at [269, 469] on input "Search Form" at bounding box center [492, 456] width 521 height 42
paste input "Арсений"
type input "Арсений"
click at [694, 568] on button "Search" at bounding box center [720, 571] width 131 height 44
click at [358, 404] on input "Любить буду" at bounding box center [508, 402] width 553 height 42
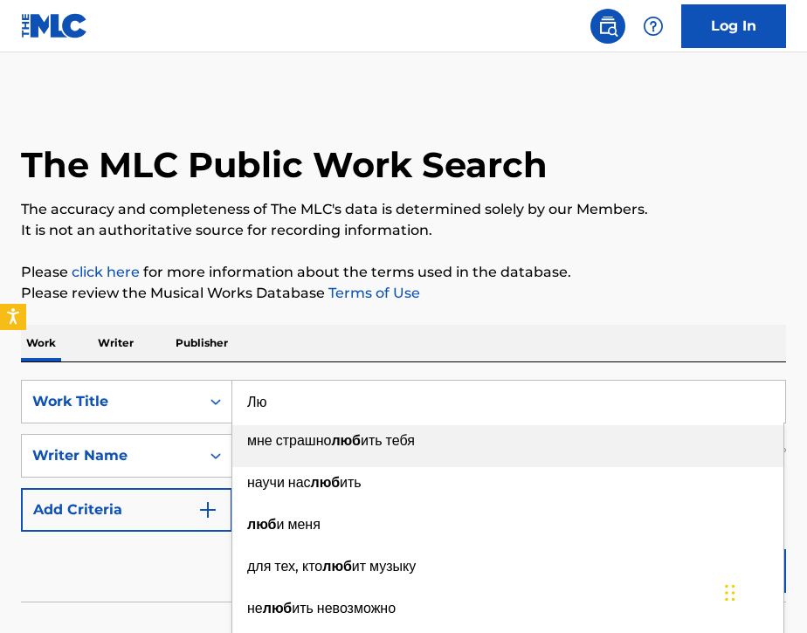
type input "[PERSON_NAME]"
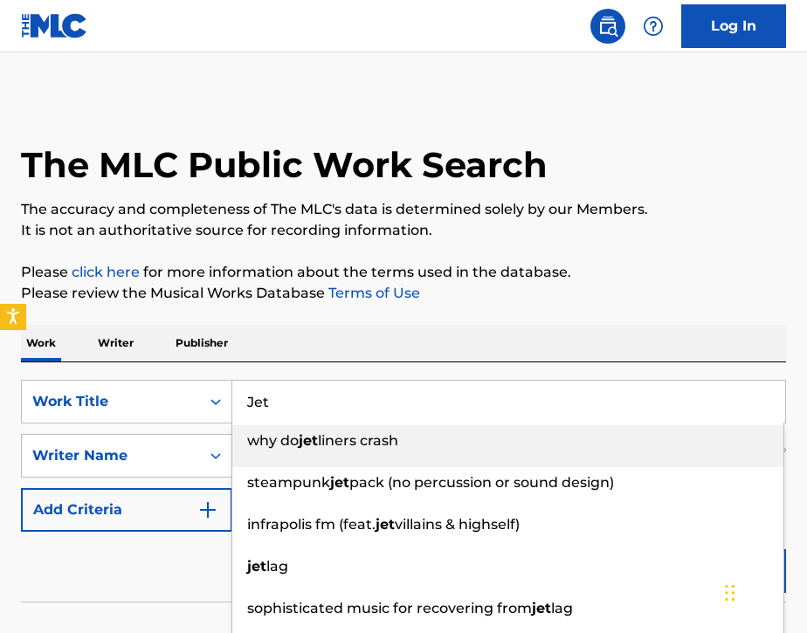
type input "Jet"
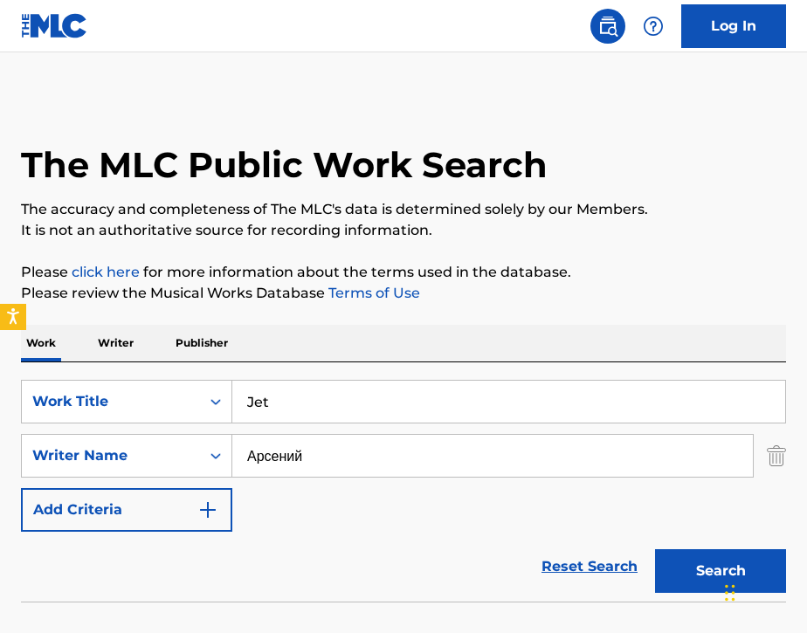
click at [376, 352] on div "Work Writer Publisher" at bounding box center [403, 343] width 765 height 37
click at [335, 470] on input "Арсений" at bounding box center [492, 456] width 521 height 42
type input "[PERSON_NAME]"
paste input "Любить буду"
type input "[PERSON_NAME]"
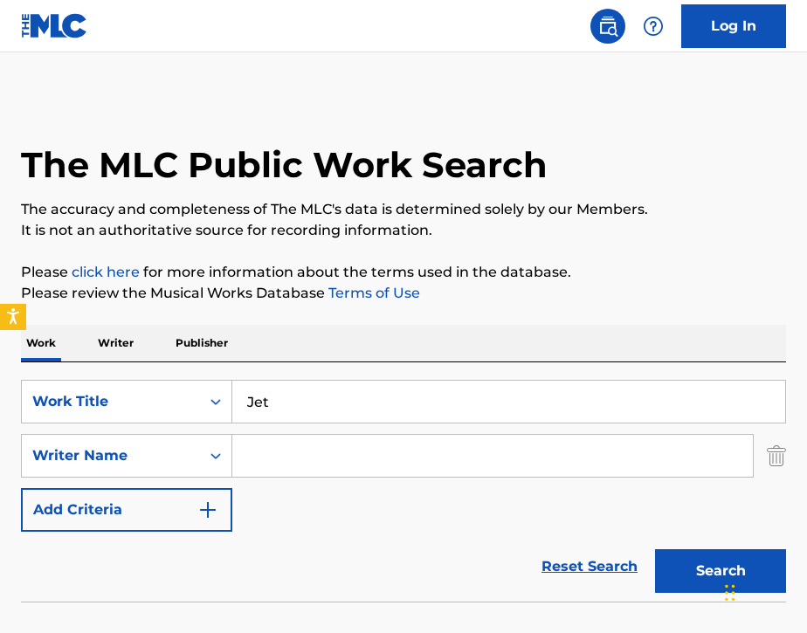
click at [283, 470] on input "Search Form" at bounding box center [492, 456] width 521 height 42
paste input "[PERSON_NAME])"
type input "[PERSON_NAME]"
click at [685, 568] on button "Search" at bounding box center [720, 571] width 131 height 44
